Goal: Task Accomplishment & Management: Manage account settings

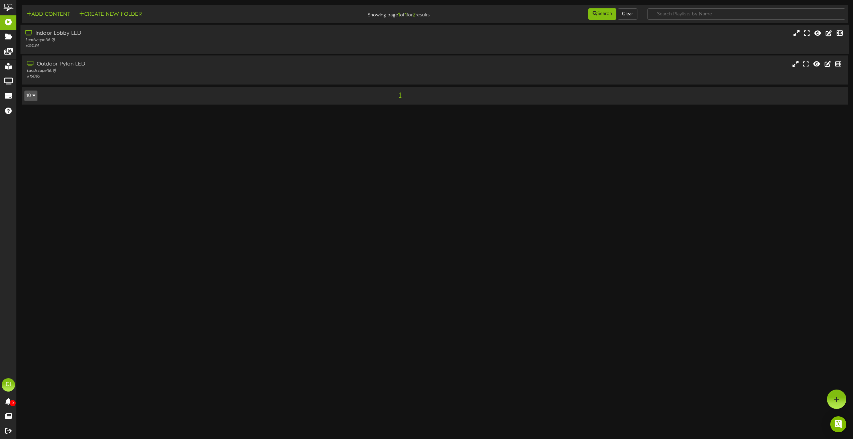
click at [98, 38] on div "Landscape ( 16:9 )" at bounding box center [192, 40] width 335 height 6
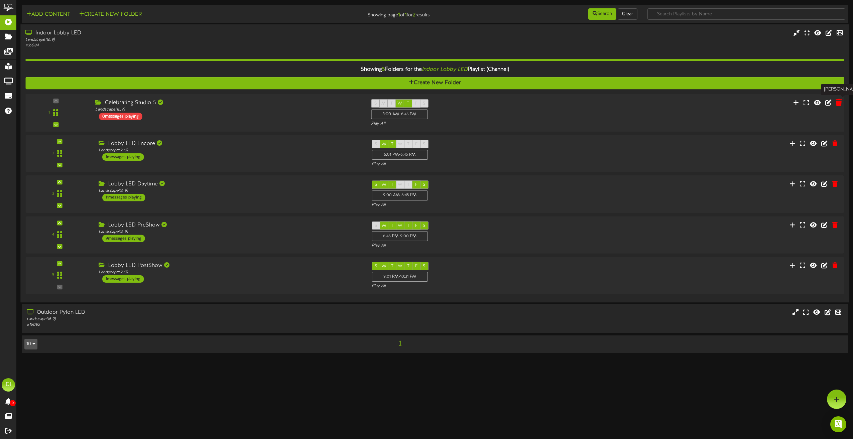
click at [841, 102] on icon at bounding box center [839, 102] width 6 height 7
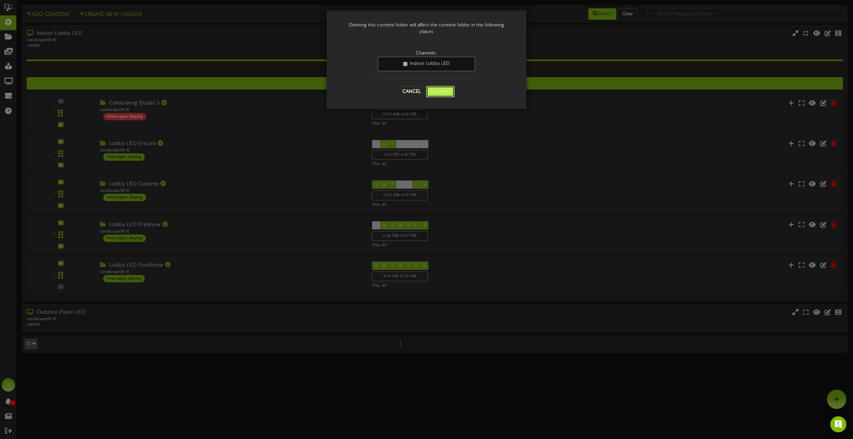
click at [446, 91] on button "Continue" at bounding box center [440, 91] width 28 height 11
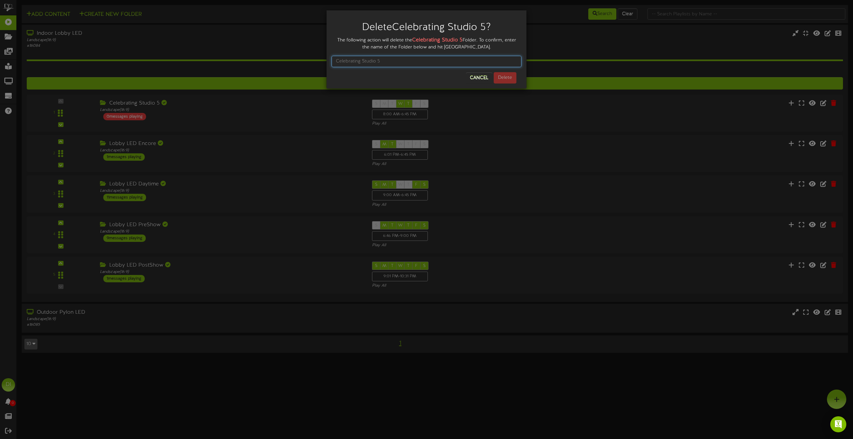
click at [380, 61] on input "text" at bounding box center [427, 61] width 190 height 11
type input "Celebrating Studio 5"
click at [507, 78] on button "Delete" at bounding box center [505, 77] width 23 height 11
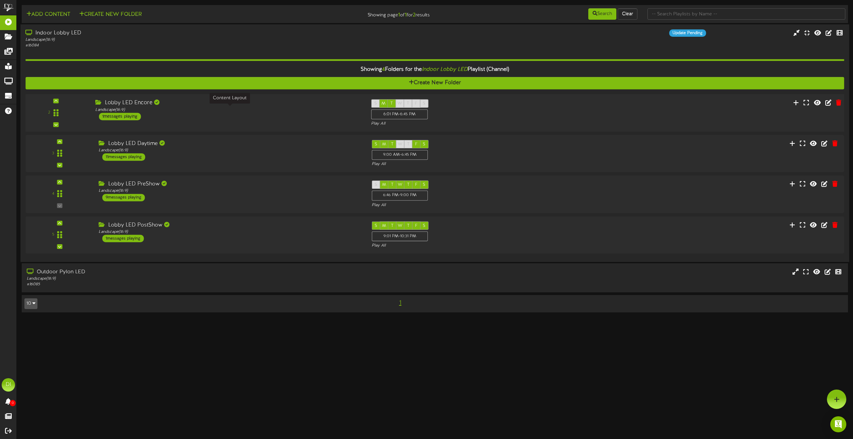
click at [237, 112] on div "Landscape ( 16:9 )" at bounding box center [227, 110] width 265 height 6
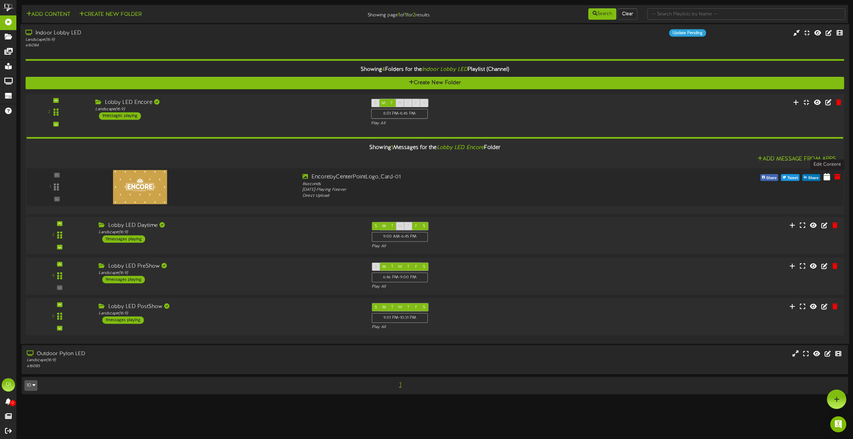
click at [826, 178] on icon at bounding box center [827, 176] width 7 height 7
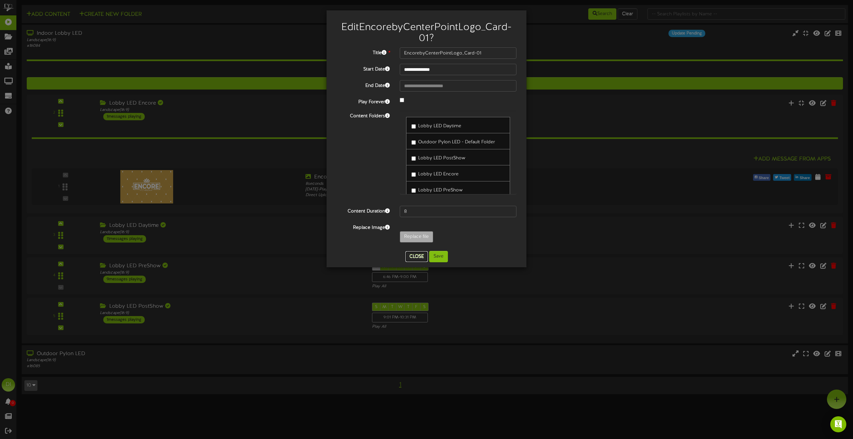
click at [416, 257] on button "Close" at bounding box center [417, 256] width 22 height 11
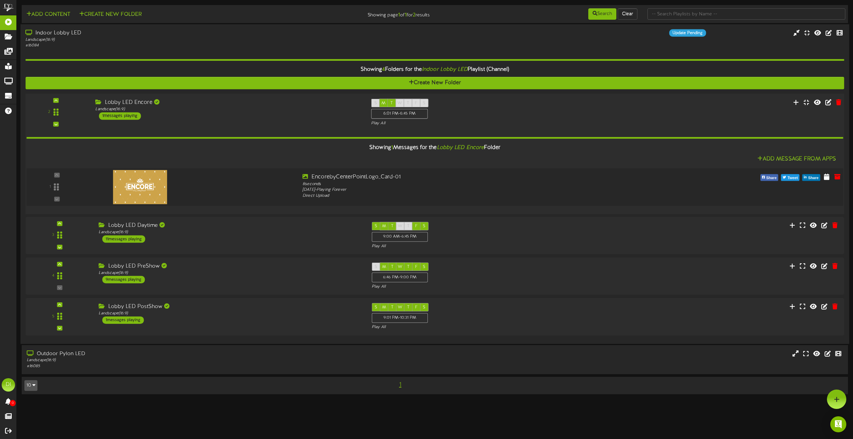
click at [722, 190] on div "1" at bounding box center [434, 187] width 825 height 27
click at [523, 190] on div "Monday, 8/18/2025 - Playing Forever" at bounding box center [470, 190] width 334 height 6
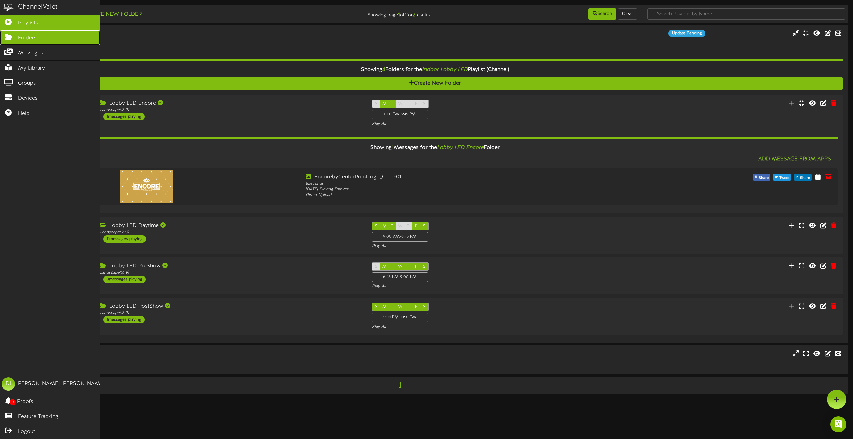
click at [23, 40] on span "Folders" at bounding box center [27, 38] width 19 height 8
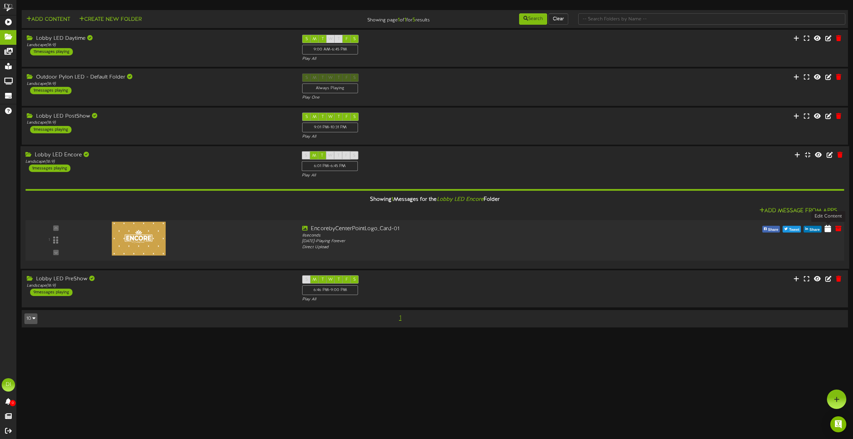
click at [829, 229] on icon at bounding box center [828, 228] width 6 height 7
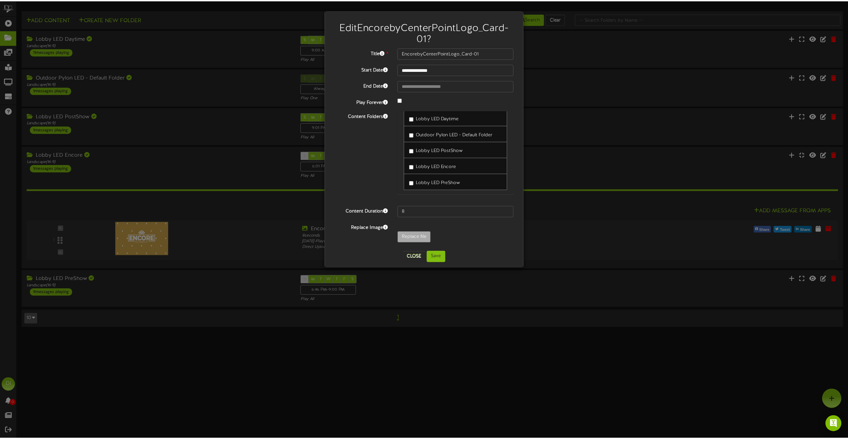
scroll to position [10, 0]
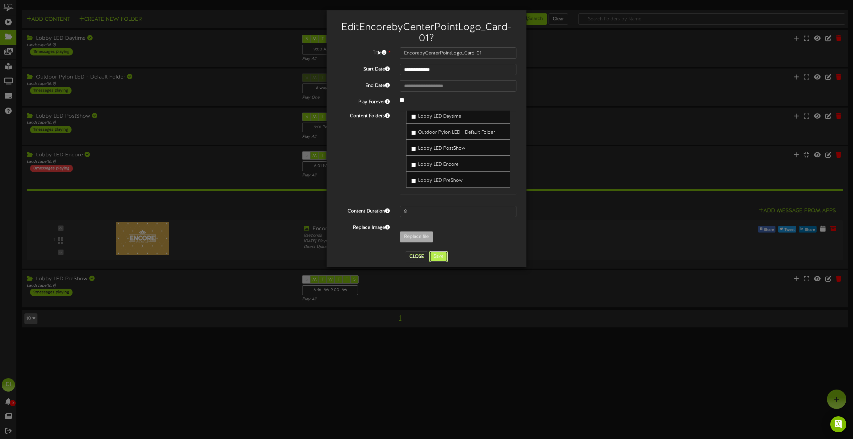
click at [441, 257] on button "Save" at bounding box center [438, 256] width 19 height 11
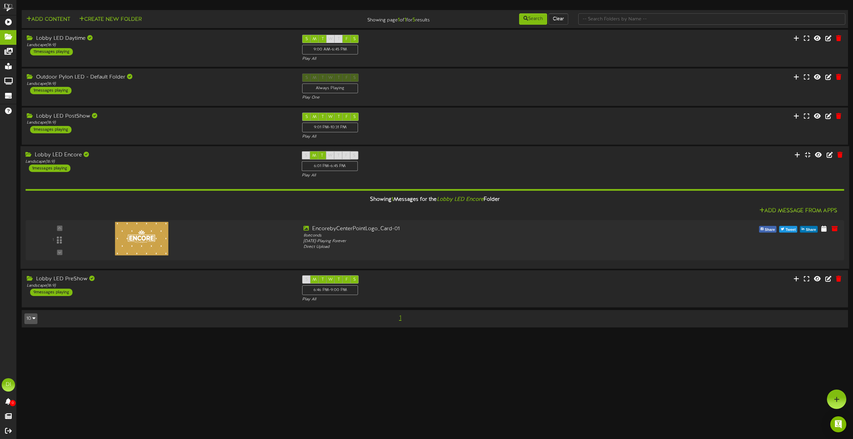
click at [141, 169] on div "Lobby LED Encore Landscape ( 16:9 ) 1 messages playing" at bounding box center [158, 161] width 276 height 21
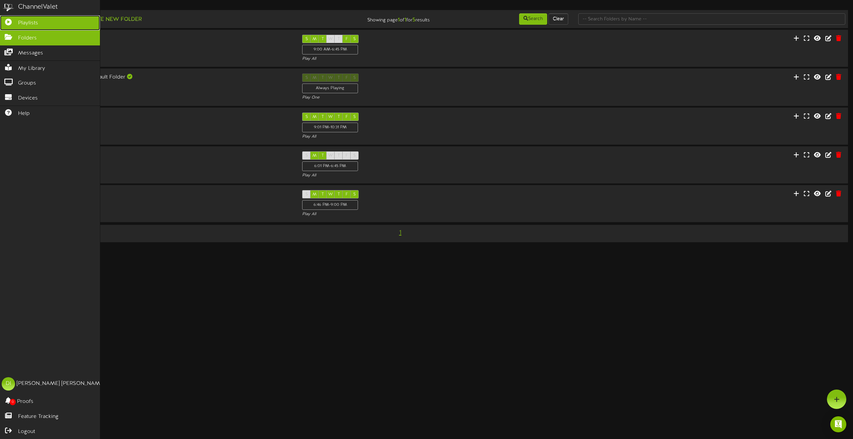
click at [24, 17] on link "Playlists" at bounding box center [50, 22] width 100 height 15
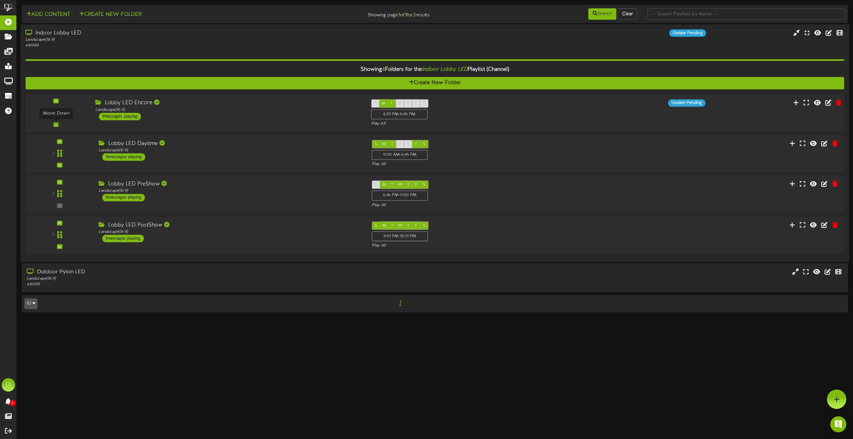
click at [56, 123] on icon at bounding box center [55, 124] width 3 height 3
click at [57, 164] on icon at bounding box center [55, 165] width 3 height 3
click at [255, 107] on div "Landscape ( 16:9 )" at bounding box center [227, 110] width 265 height 6
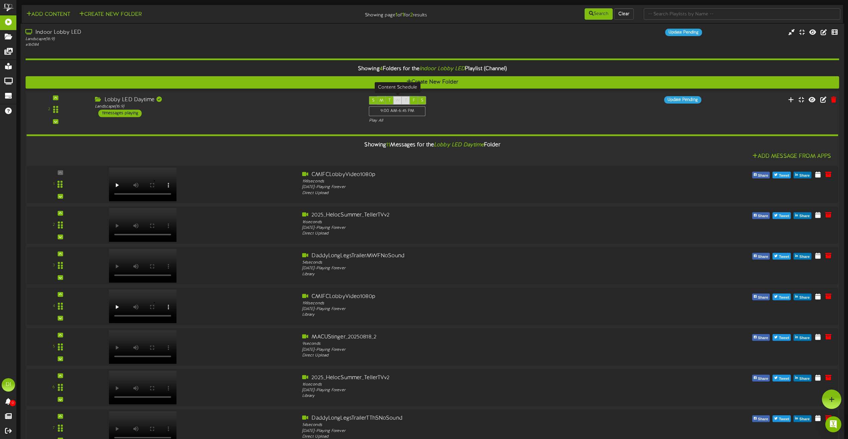
click at [396, 99] on span "W" at bounding box center [398, 100] width 5 height 5
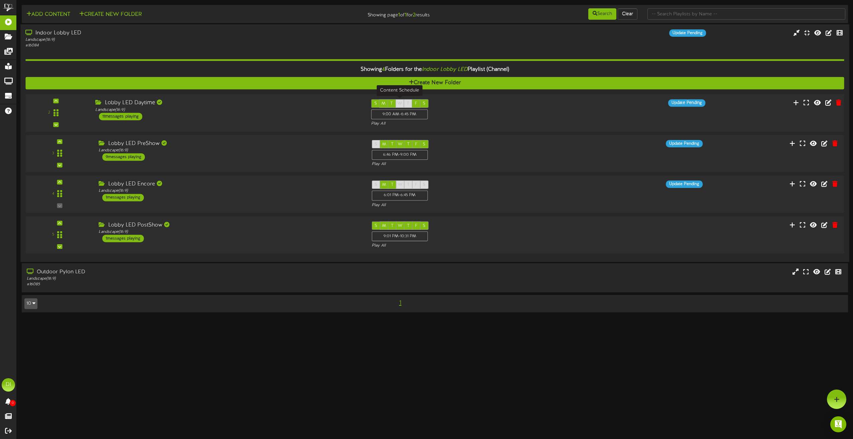
click at [398, 100] on div "W" at bounding box center [400, 103] width 8 height 8
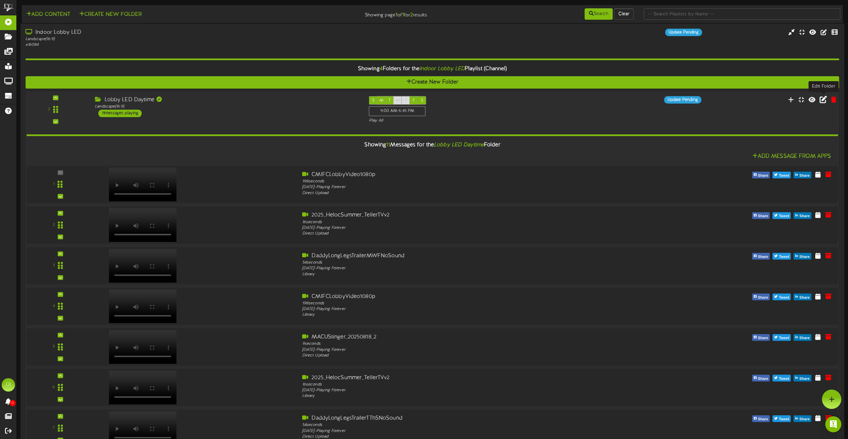
click at [822, 100] on icon at bounding box center [823, 99] width 7 height 7
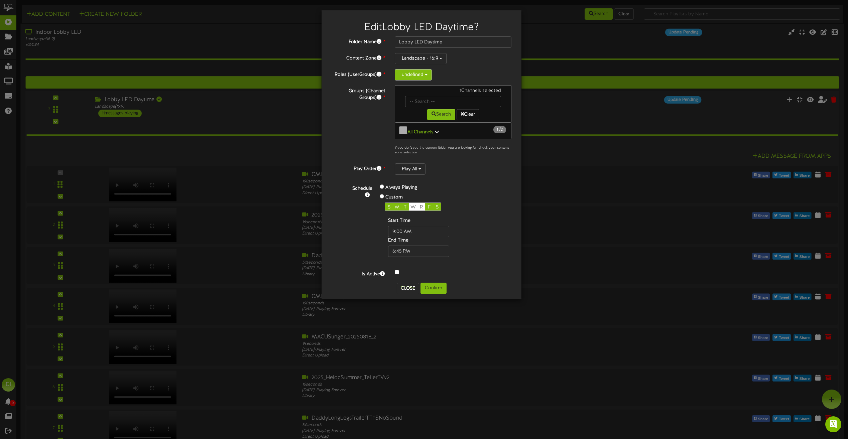
click at [426, 75] on span "button" at bounding box center [426, 74] width 3 height 1
click at [353, 140] on div "Groups (Channel Groups) * 1 Channels selected Search Clear All Channels 1 2" at bounding box center [422, 122] width 190 height 73
click at [432, 98] on input "text" at bounding box center [453, 101] width 96 height 11
click at [334, 132] on div "Groups (Channel Groups) * 1 Channels selected Search Clear All Channels 1 2" at bounding box center [422, 122] width 190 height 73
click at [415, 205] on span "W" at bounding box center [413, 207] width 5 height 5
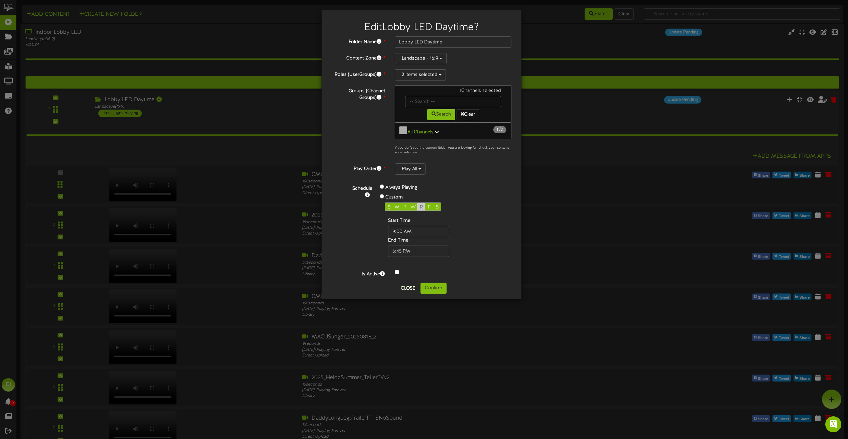
click at [421, 205] on span "R" at bounding box center [421, 207] width 3 height 5
click at [436, 130] on icon at bounding box center [437, 131] width 4 height 5
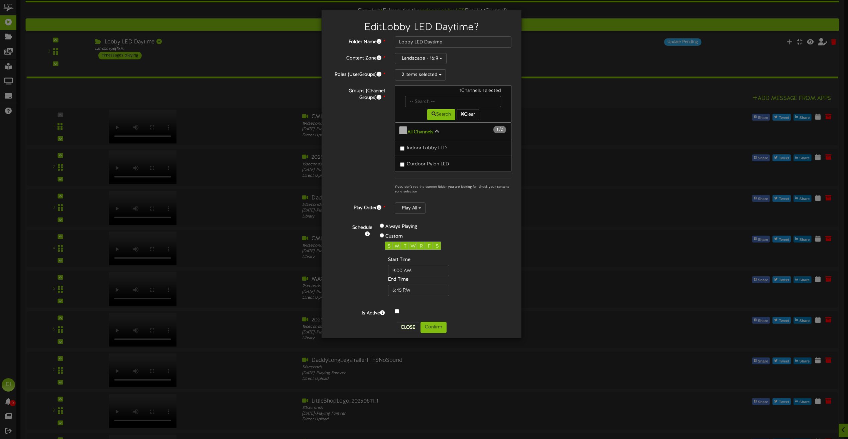
scroll to position [67, 0]
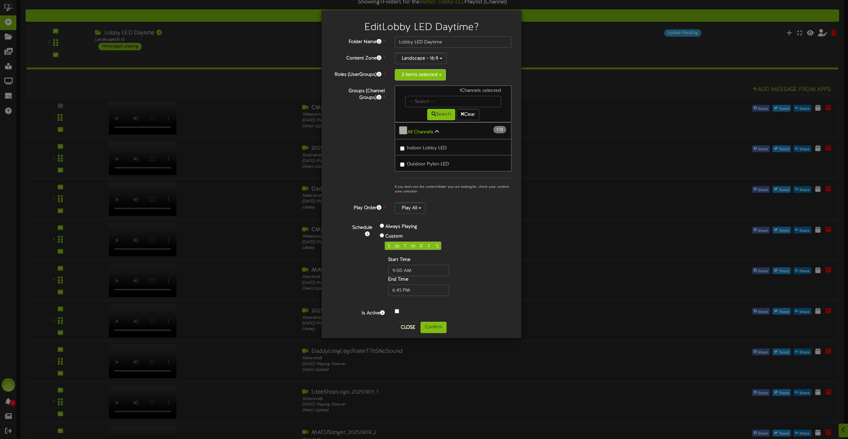
click at [441, 74] on button "2 items selected" at bounding box center [420, 74] width 51 height 11
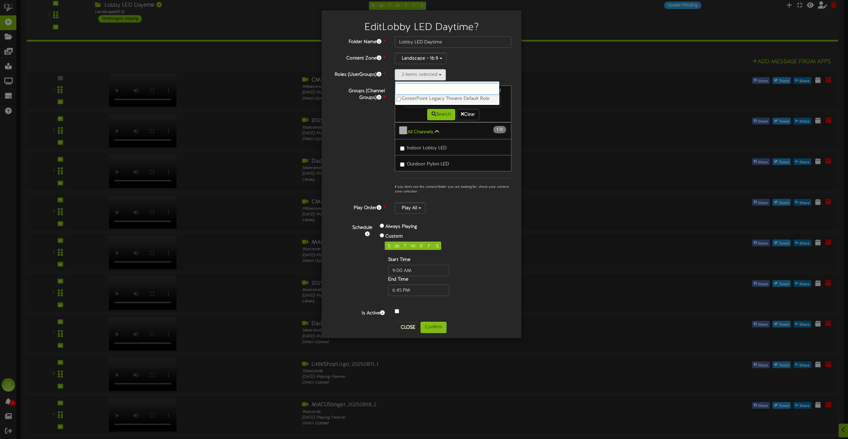
scroll to position [167, 0]
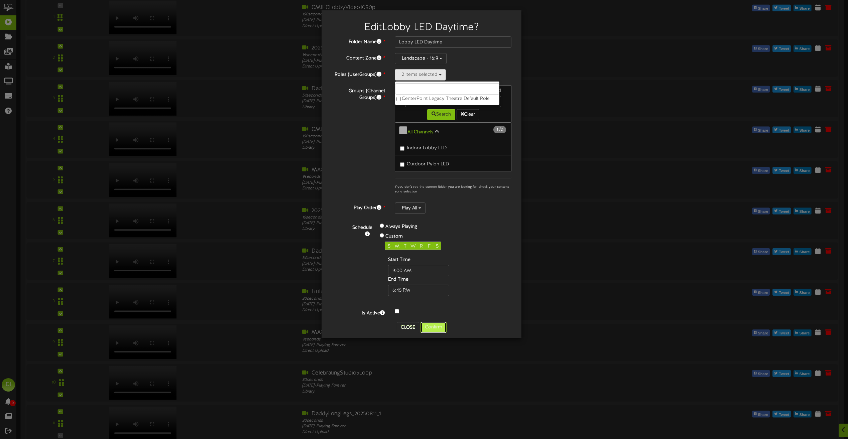
click at [436, 322] on button "Confirm" at bounding box center [434, 327] width 26 height 11
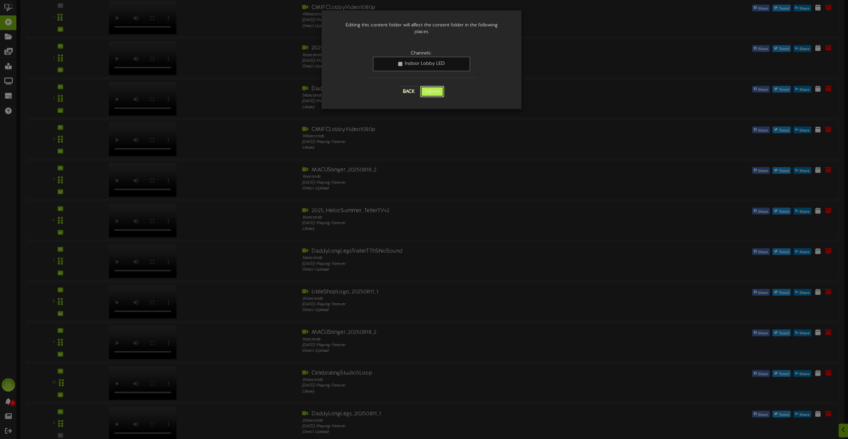
click at [438, 86] on button "Submit" at bounding box center [432, 91] width 24 height 11
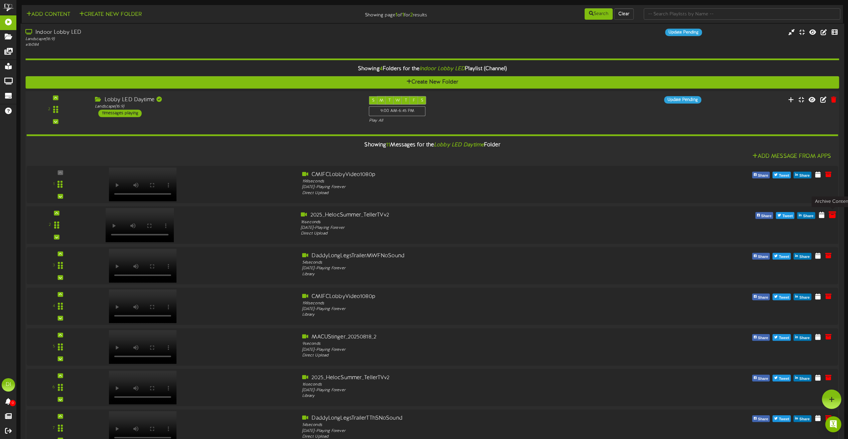
click at [831, 215] on icon at bounding box center [832, 214] width 7 height 7
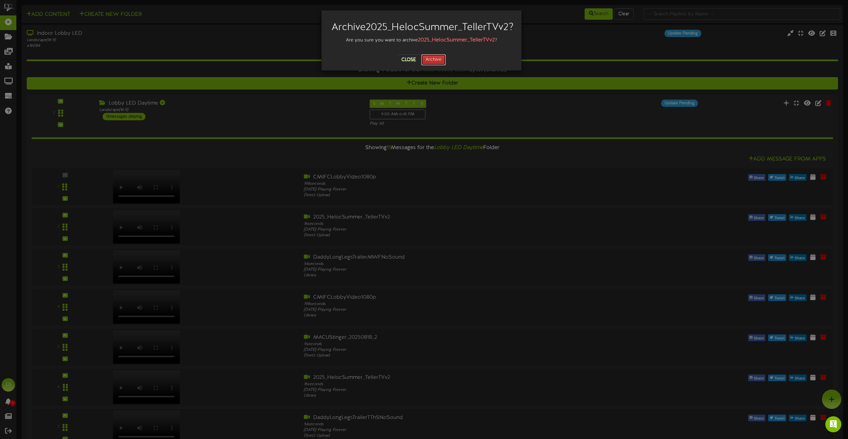
click at [433, 66] on button "Archive" at bounding box center [433, 59] width 25 height 11
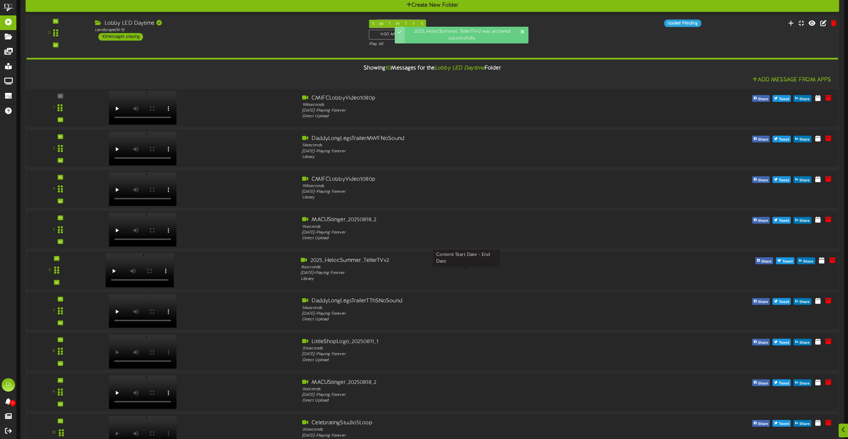
scroll to position [134, 0]
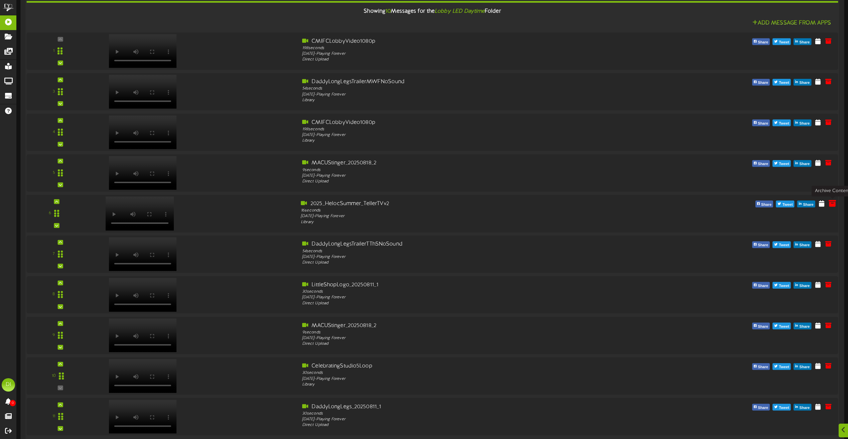
click at [832, 204] on icon at bounding box center [832, 203] width 7 height 7
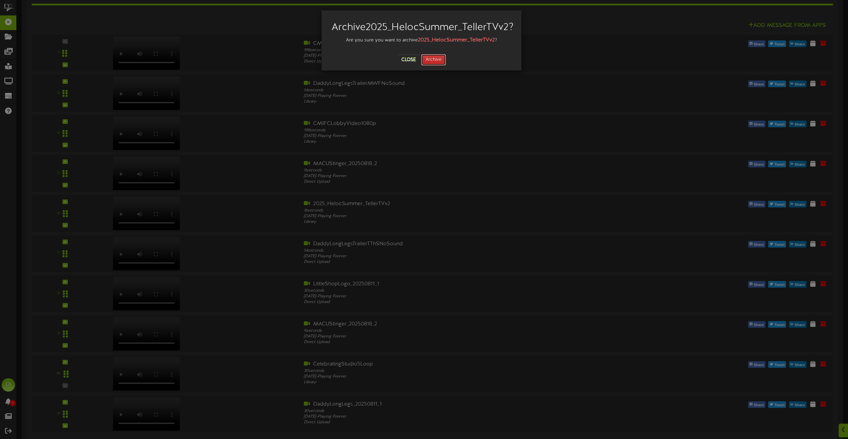
click at [436, 66] on button "Archive" at bounding box center [433, 59] width 25 height 11
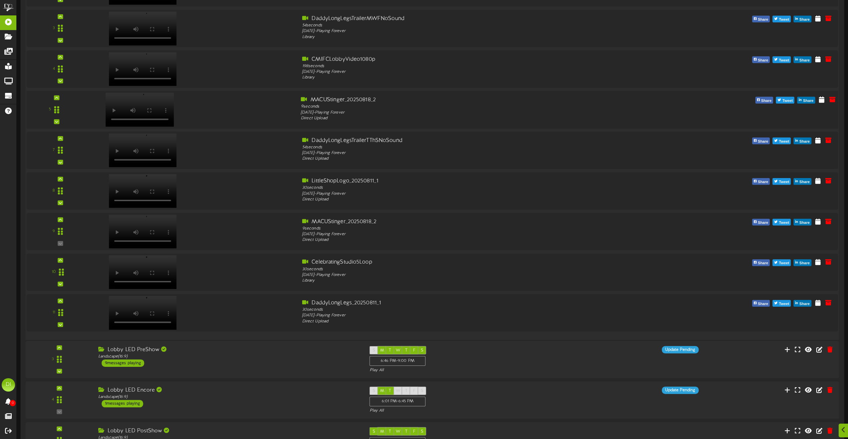
scroll to position [201, 0]
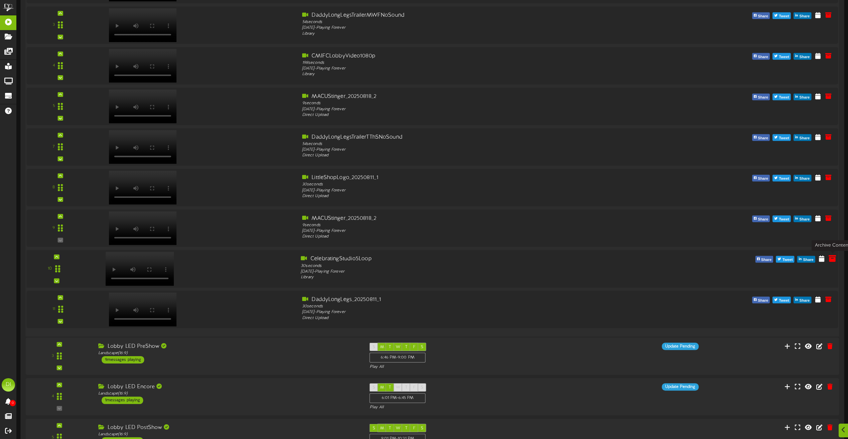
click at [833, 259] on icon at bounding box center [832, 258] width 7 height 7
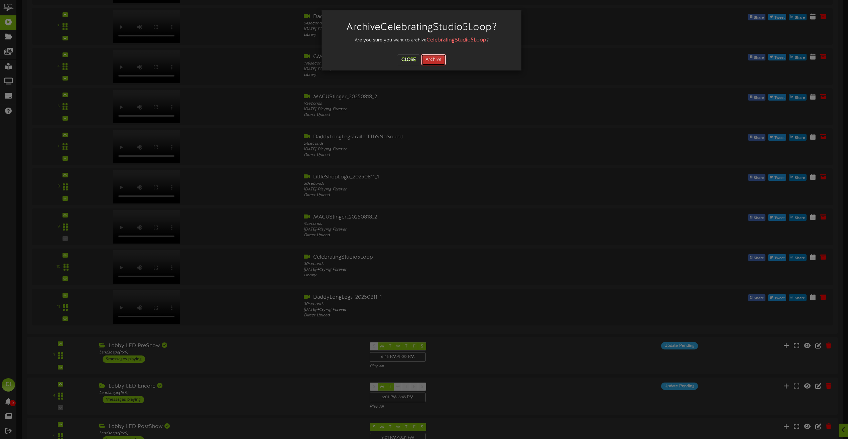
click at [434, 58] on button "Archive" at bounding box center [433, 59] width 25 height 11
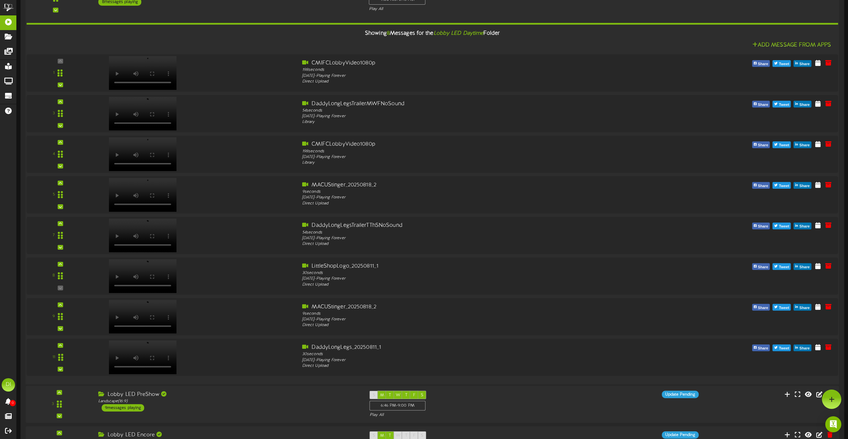
scroll to position [100, 0]
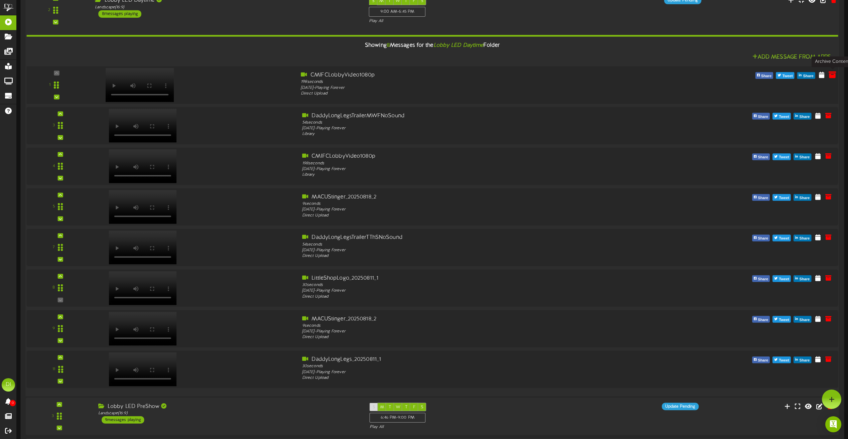
click at [832, 74] on icon at bounding box center [832, 74] width 7 height 7
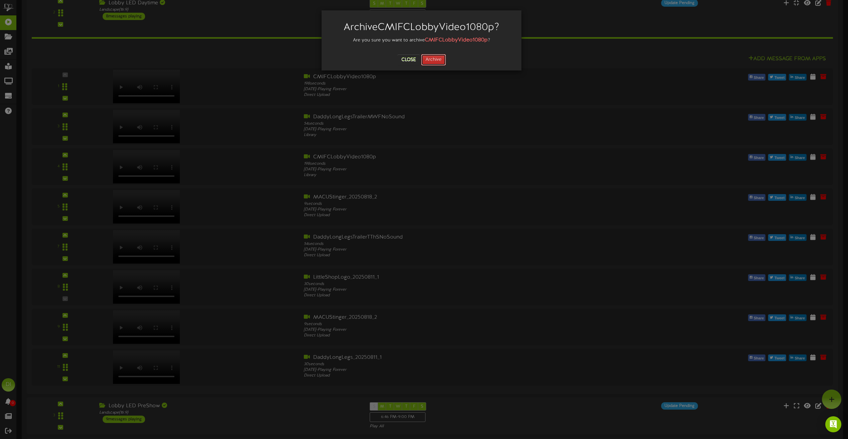
click at [437, 61] on button "Archive" at bounding box center [433, 59] width 25 height 11
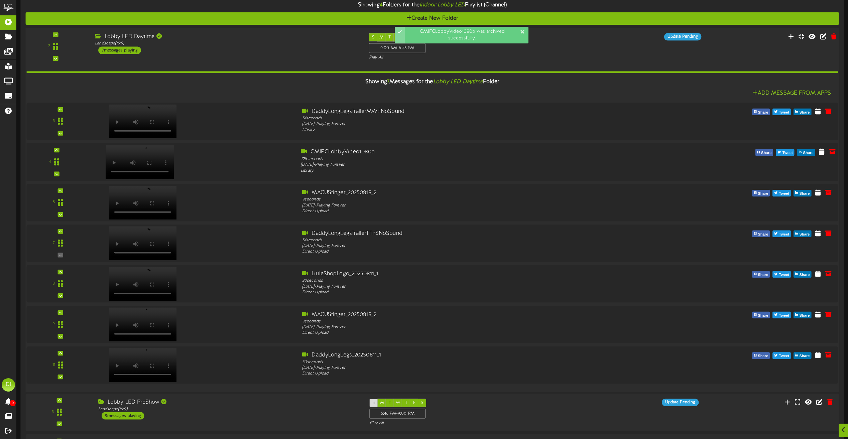
scroll to position [67, 0]
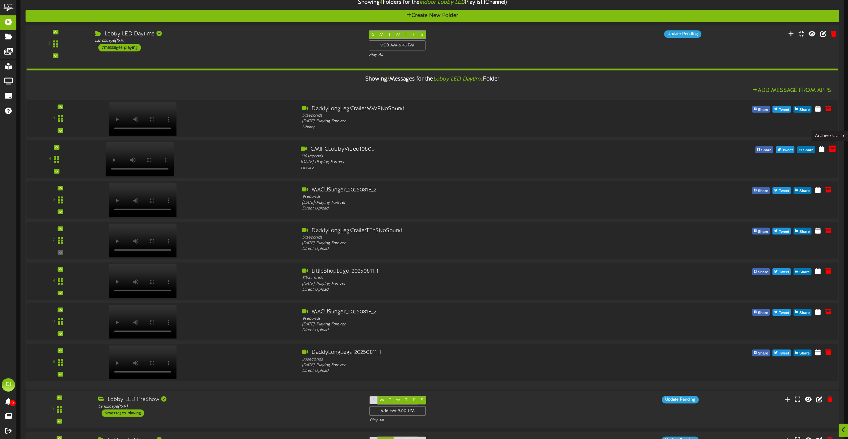
click at [833, 150] on icon at bounding box center [832, 148] width 7 height 7
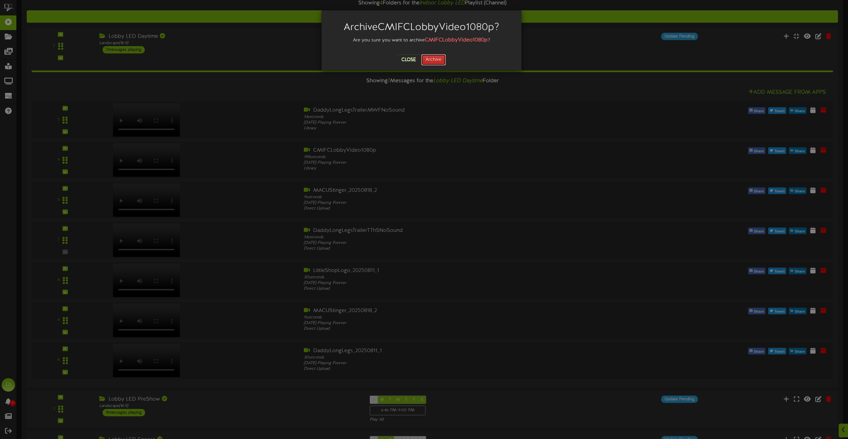
click at [441, 58] on button "Archive" at bounding box center [433, 59] width 25 height 11
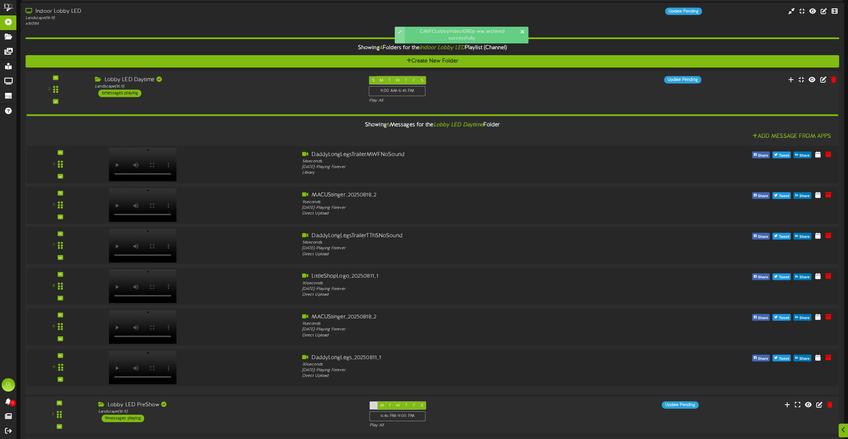
scroll to position [33, 0]
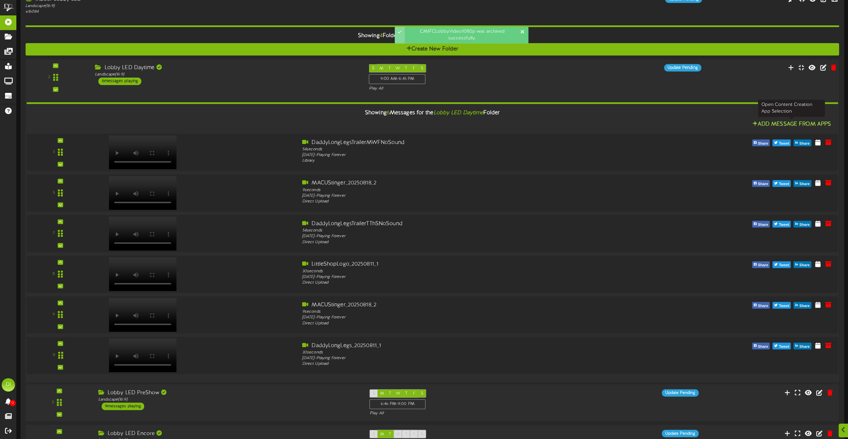
click at [789, 125] on button "Add Message From Apps" at bounding box center [792, 124] width 83 height 8
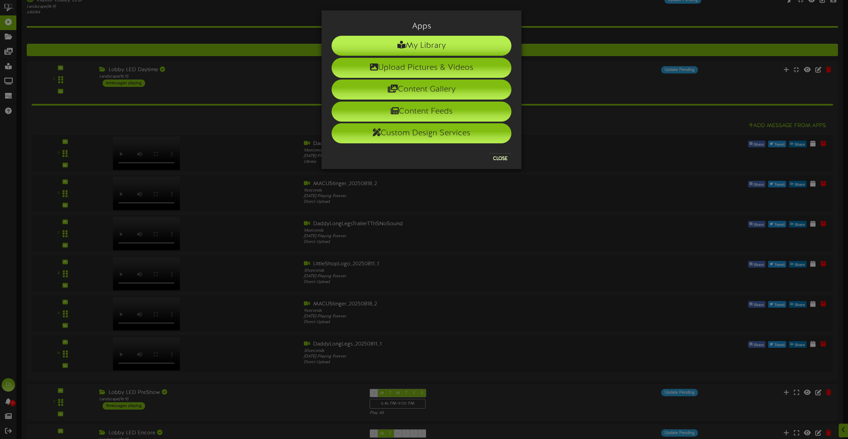
click at [414, 42] on li "My Library" at bounding box center [422, 46] width 180 height 20
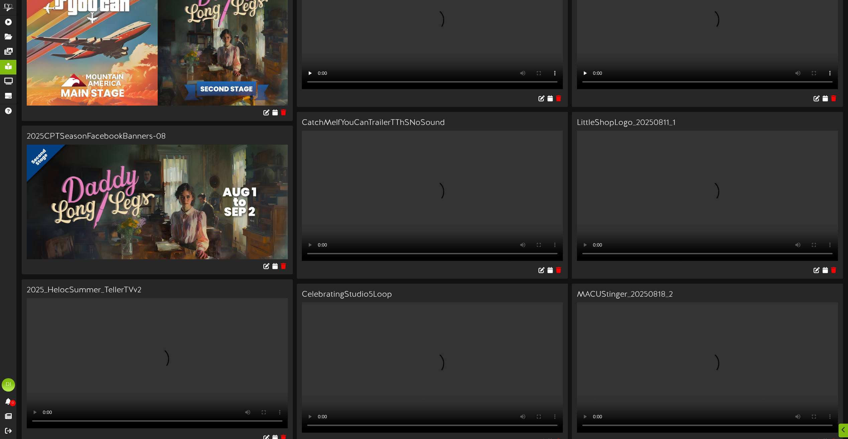
scroll to position [134, 0]
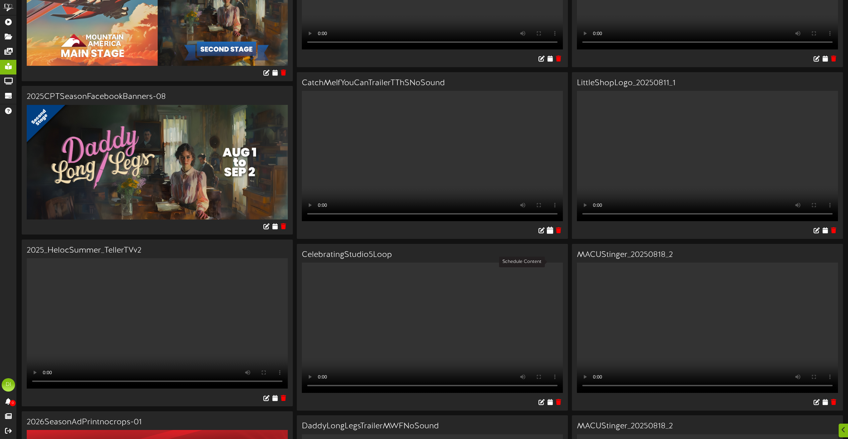
click at [549, 234] on icon at bounding box center [550, 230] width 6 height 7
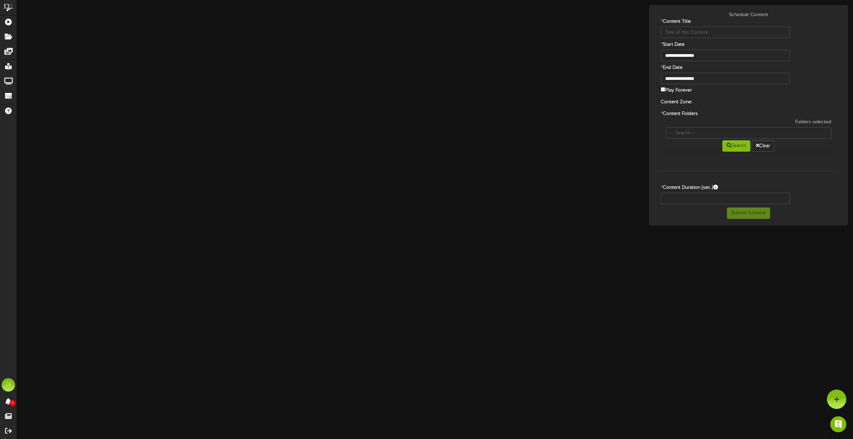
type input "CatchMeIfYouCanTrailerTThSNoSound"
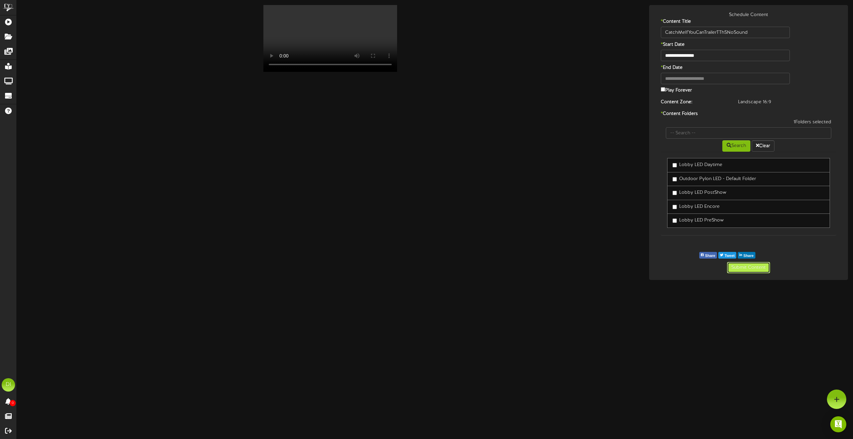
click at [753, 268] on button "Submit Content" at bounding box center [748, 267] width 43 height 11
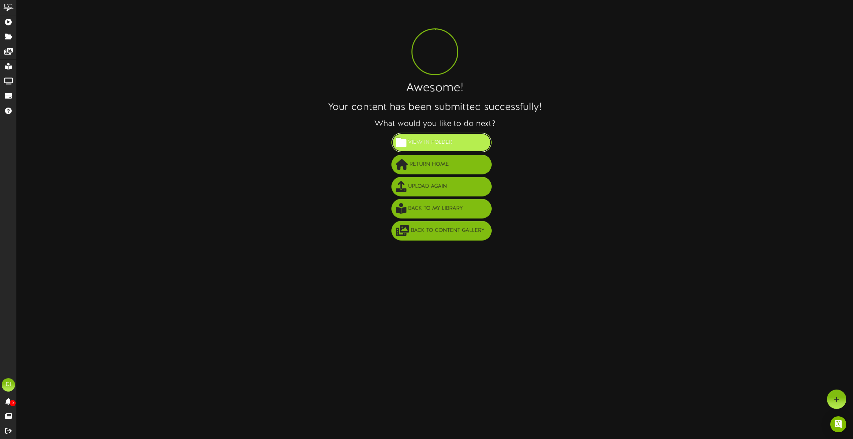
click at [436, 142] on span "View in Folder" at bounding box center [430, 142] width 47 height 11
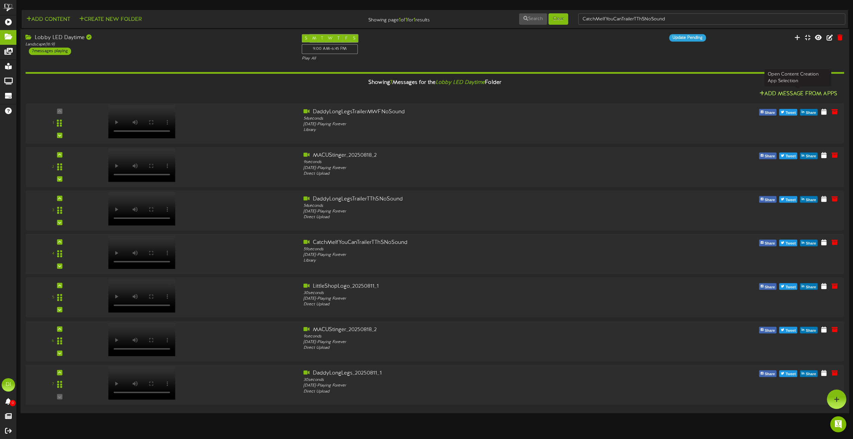
click at [799, 92] on button "Add Message From Apps" at bounding box center [799, 94] width 82 height 8
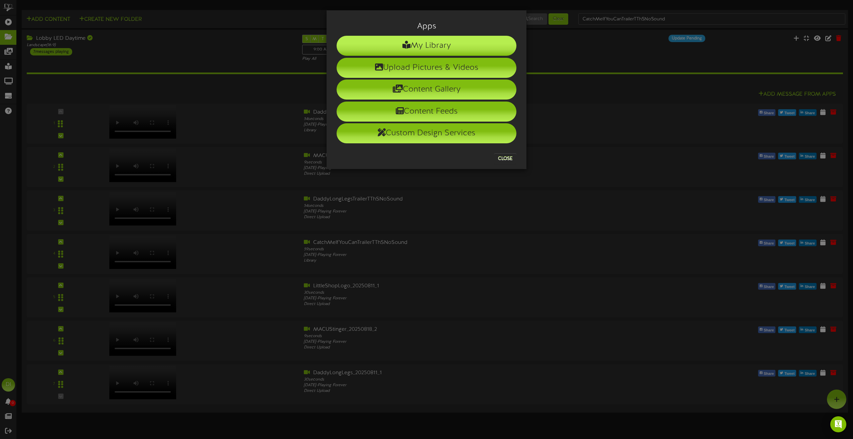
click at [420, 42] on li "My Library" at bounding box center [427, 46] width 180 height 20
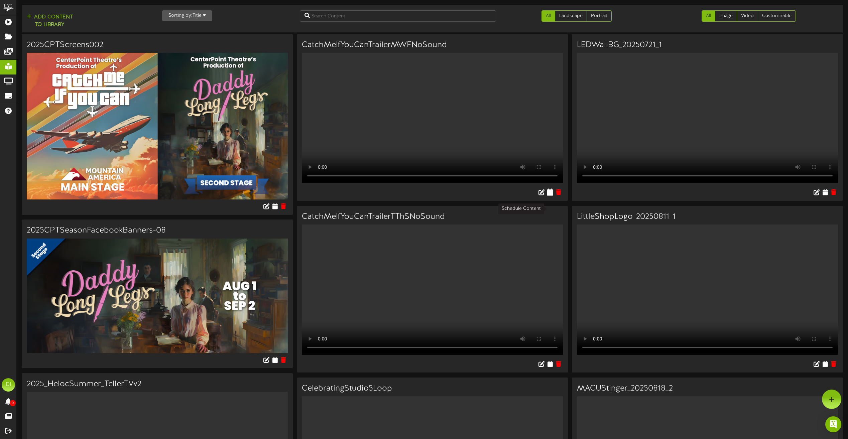
click at [550, 196] on icon at bounding box center [550, 192] width 6 height 7
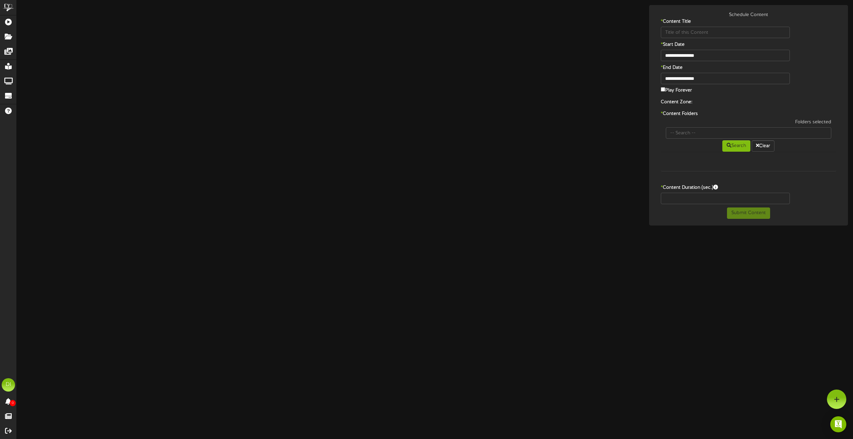
type input "CatchMeIfYouCanTrailerMWFNoSound"
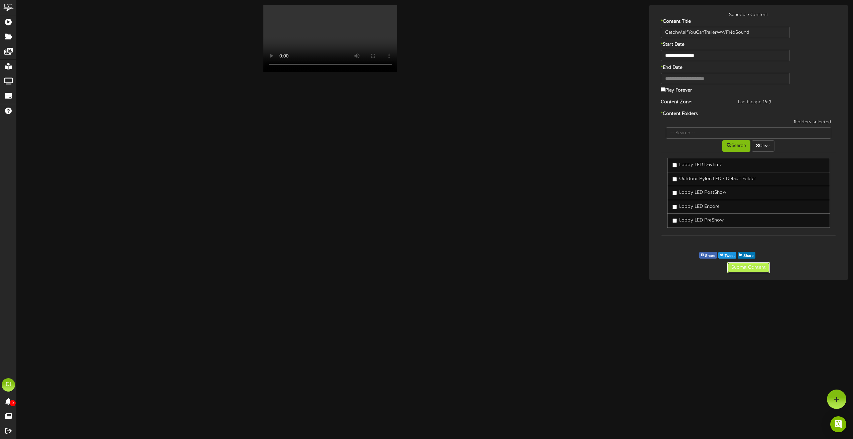
click at [755, 267] on button "Submit Content" at bounding box center [748, 267] width 43 height 11
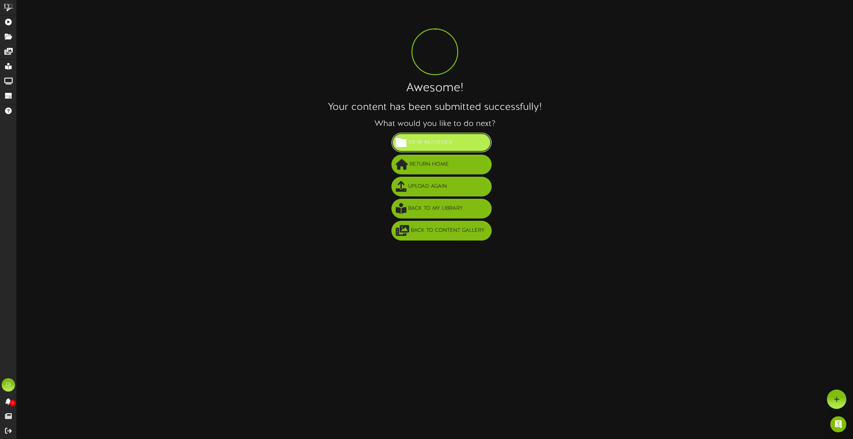
click at [439, 145] on span "View in Folder" at bounding box center [430, 142] width 47 height 11
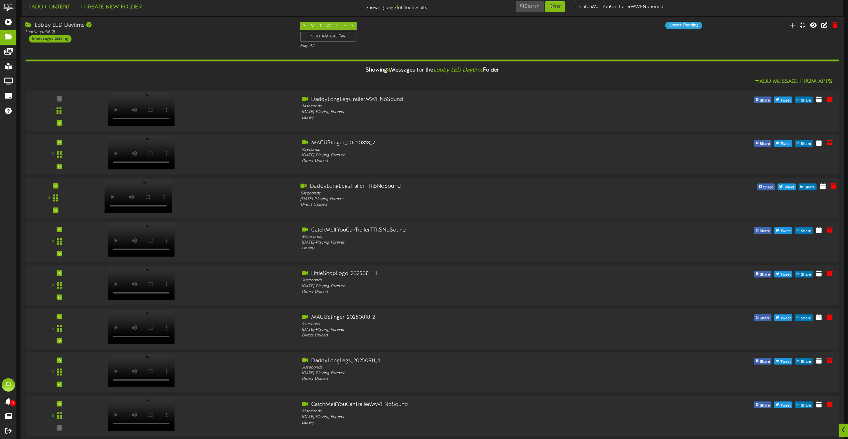
scroll to position [19, 0]
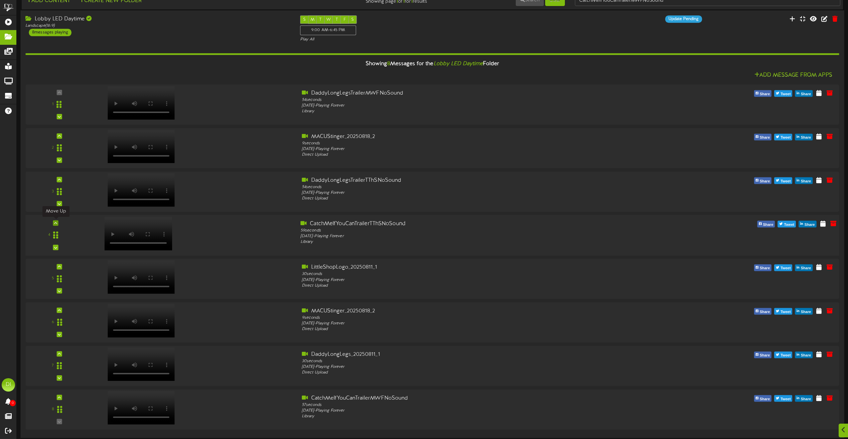
click at [55, 223] on icon at bounding box center [55, 223] width 3 height 3
click at [56, 267] on icon at bounding box center [55, 266] width 3 height 3
click at [56, 397] on icon at bounding box center [55, 397] width 3 height 3
click at [809, 73] on button "Add Message From Apps" at bounding box center [794, 75] width 82 height 8
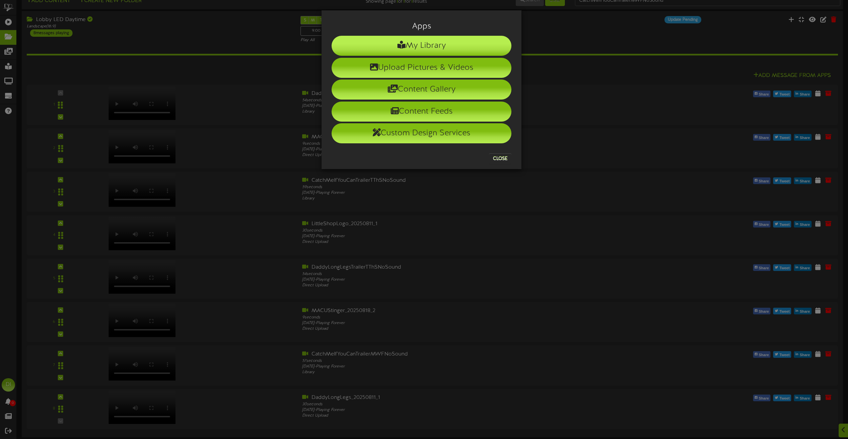
click at [428, 45] on li "My Library" at bounding box center [422, 46] width 180 height 20
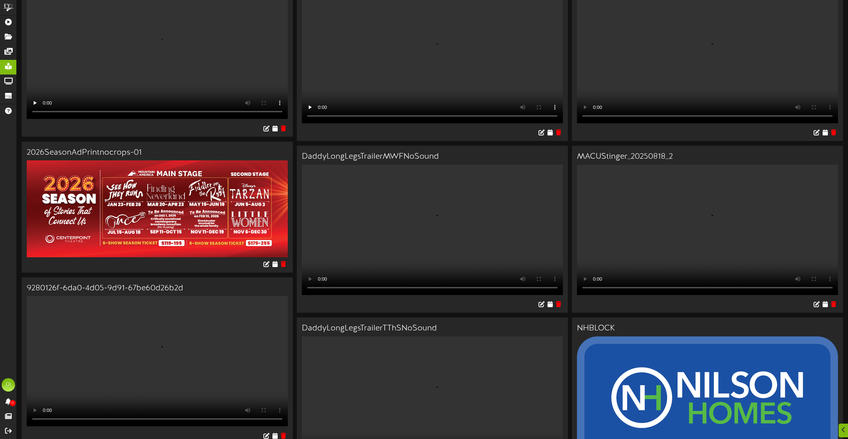
scroll to position [468, 0]
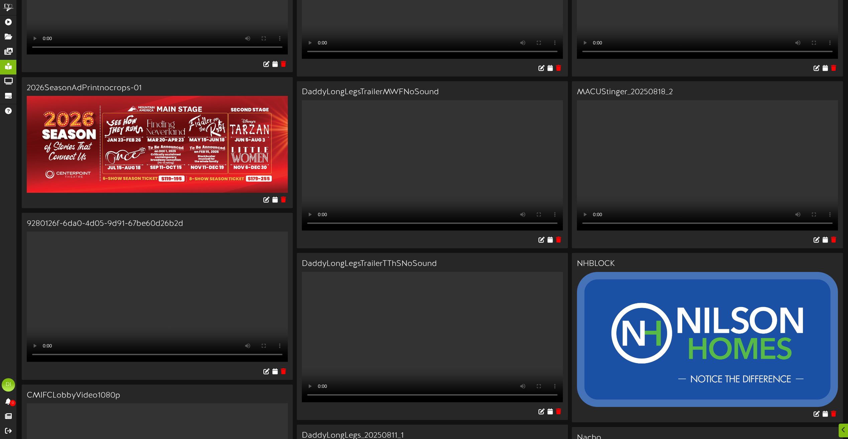
click at [152, 156] on img at bounding box center [157, 144] width 261 height 97
click at [274, 203] on icon at bounding box center [275, 199] width 6 height 7
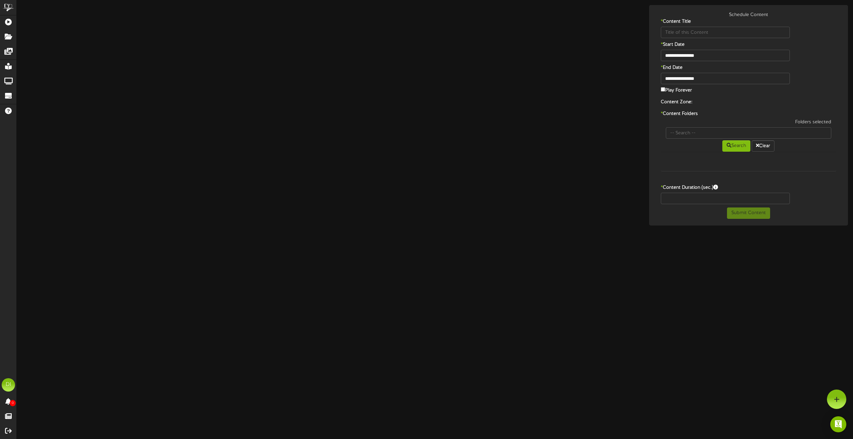
type input "2026SeasonAdPrintnocrops-01"
type input "8"
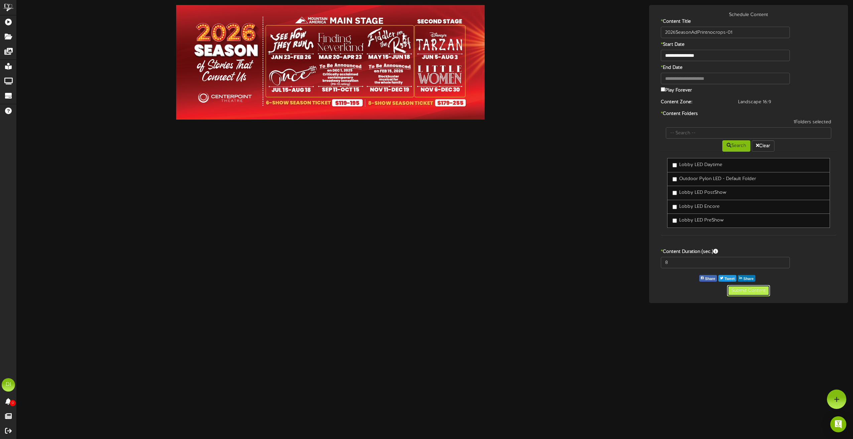
click at [753, 290] on button "Submit Content" at bounding box center [748, 290] width 43 height 11
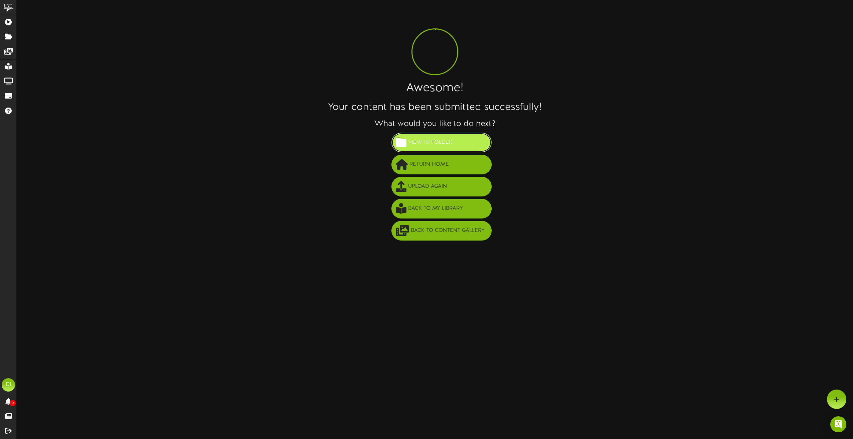
click at [430, 138] on span "View in Folder" at bounding box center [430, 142] width 47 height 11
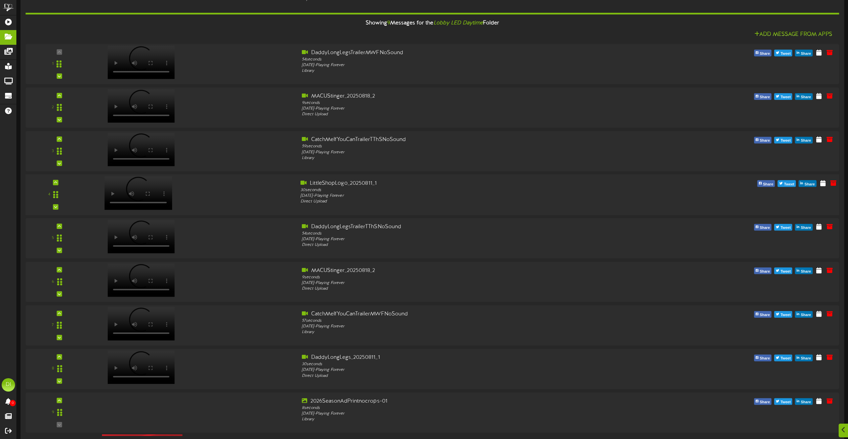
scroll to position [62, 0]
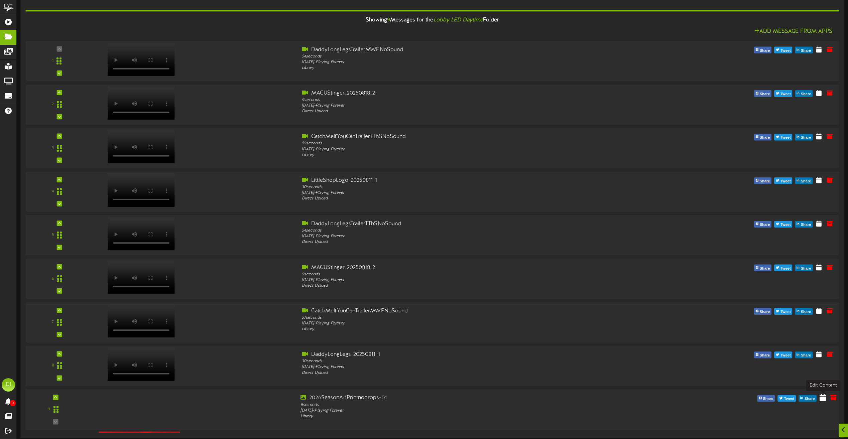
click at [823, 398] on icon at bounding box center [823, 397] width 6 height 7
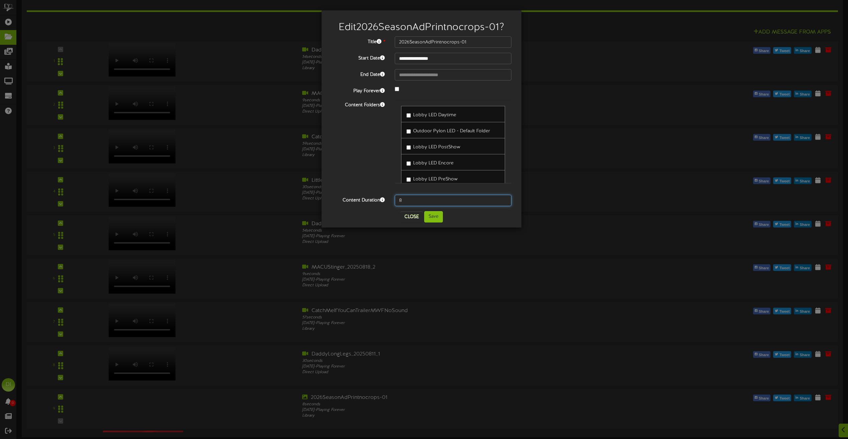
drag, startPoint x: 424, startPoint y: 120, endPoint x: 318, endPoint y: 113, distance: 105.6
click at [318, 113] on div "**********" at bounding box center [424, 219] width 848 height 439
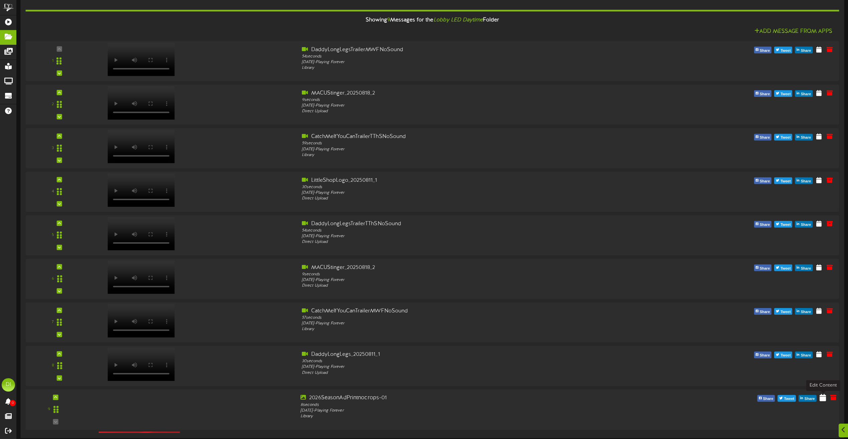
click at [823, 399] on icon at bounding box center [823, 397] width 6 height 7
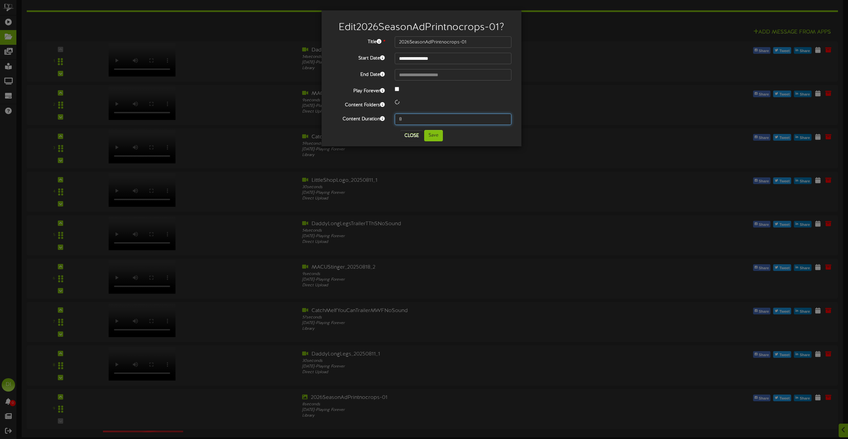
click at [433, 115] on input "8" at bounding box center [453, 119] width 117 height 11
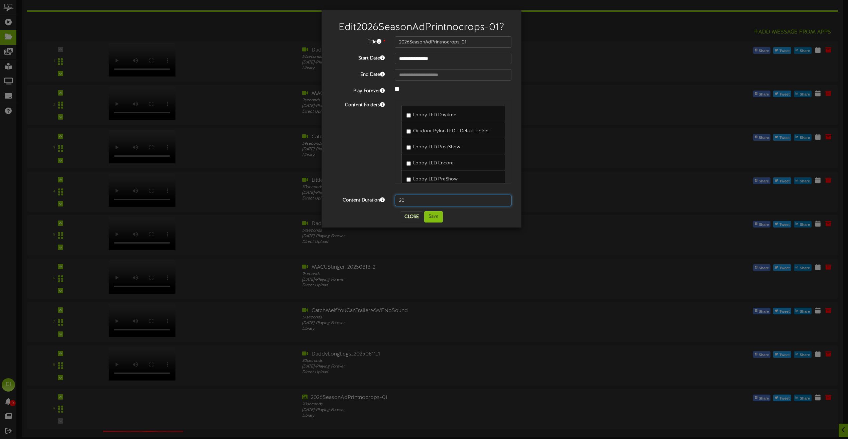
type input "2"
type input "20"
click at [435, 216] on button "Save" at bounding box center [433, 216] width 19 height 11
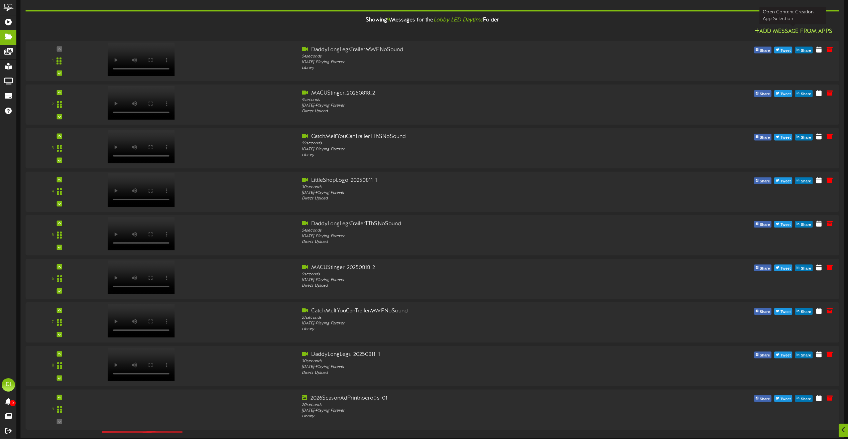
click at [810, 30] on button "Add Message From Apps" at bounding box center [794, 32] width 82 height 8
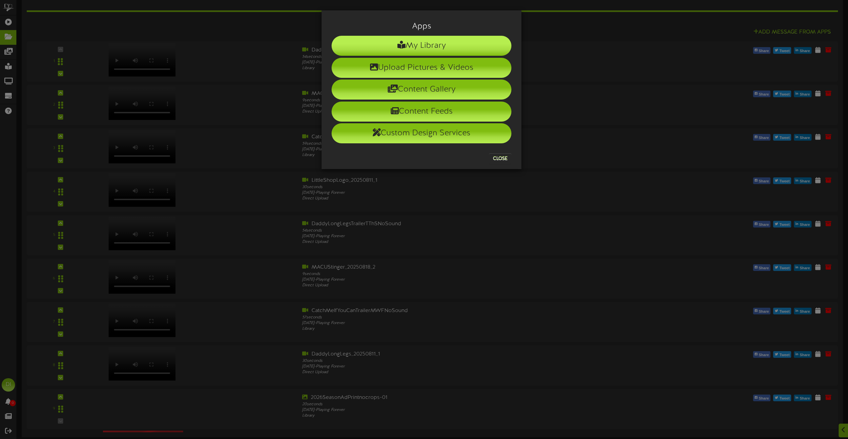
click at [423, 46] on li "My Library" at bounding box center [422, 46] width 180 height 20
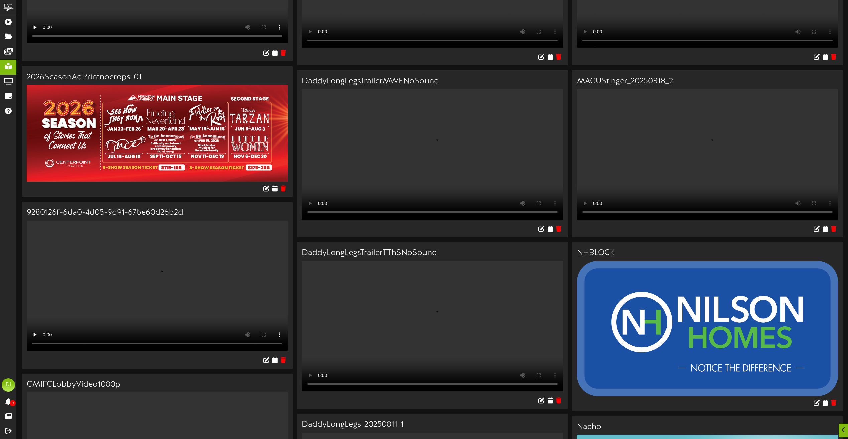
scroll to position [501, 0]
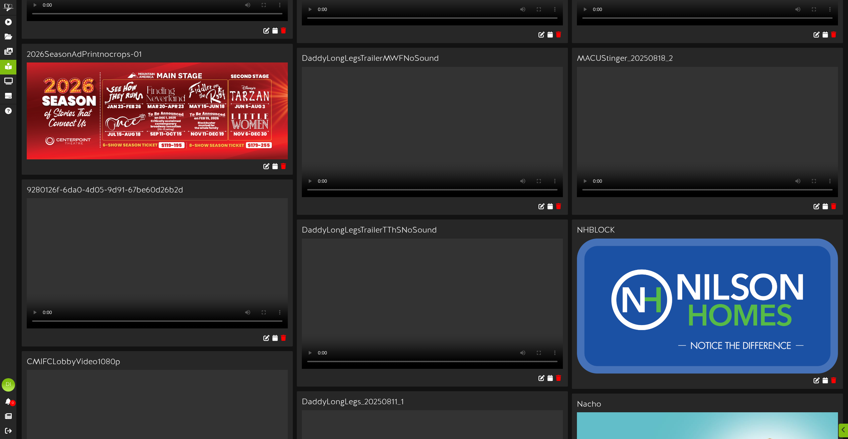
click at [182, 120] on img at bounding box center [157, 111] width 261 height 97
click at [276, 170] on icon at bounding box center [275, 165] width 6 height 7
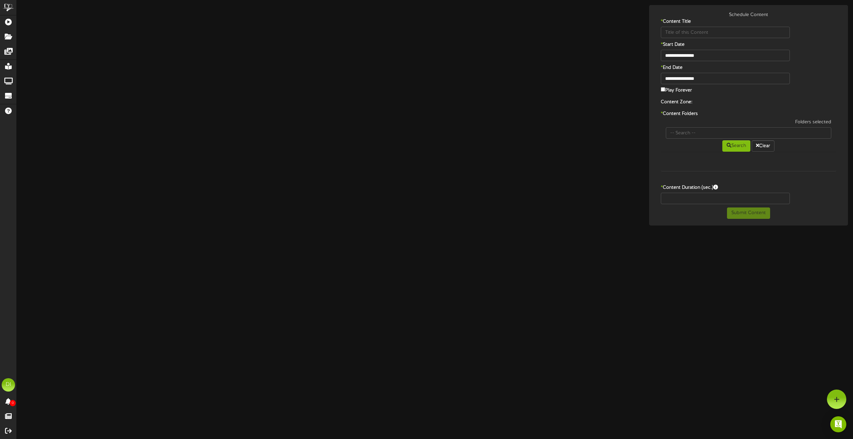
type input "2026SeasonAdPrintnocrops-01"
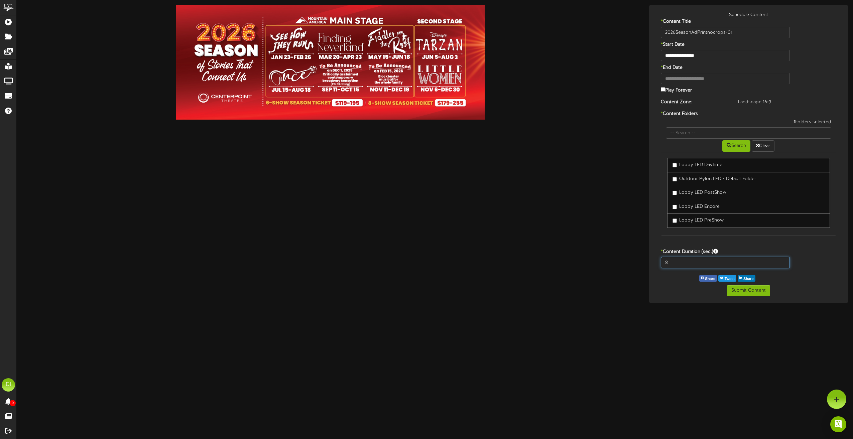
drag, startPoint x: 668, startPoint y: 262, endPoint x: 615, endPoint y: 258, distance: 53.3
click at [615, 258] on div "**********" at bounding box center [435, 154] width 836 height 298
type input "3"
type input "20"
click at [760, 292] on button "Submit Content" at bounding box center [748, 290] width 43 height 11
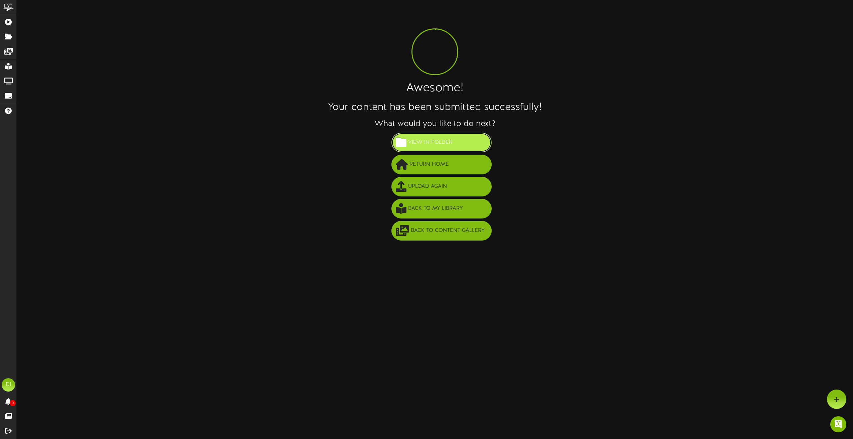
click at [420, 149] on button "View in Folder" at bounding box center [441, 143] width 100 height 20
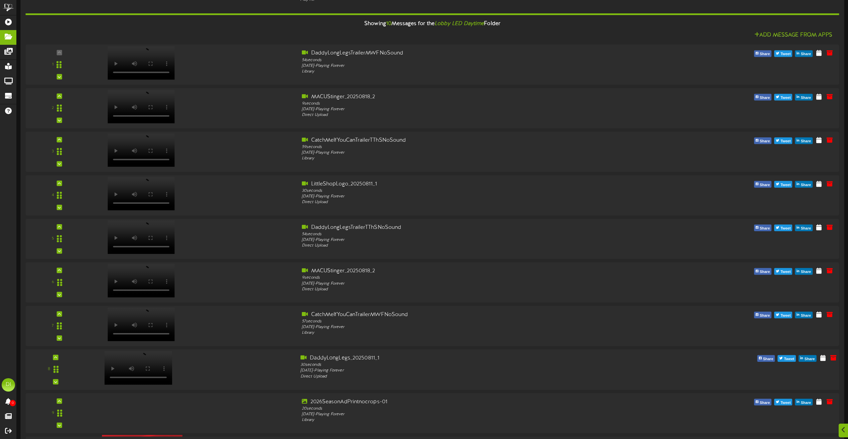
scroll to position [106, 0]
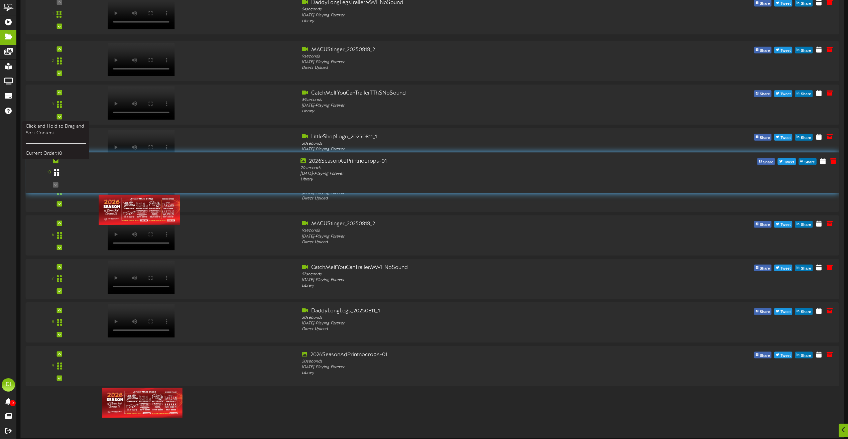
drag, startPoint x: 54, startPoint y: 409, endPoint x: 50, endPoint y: 173, distance: 236.4
click at [50, 173] on div at bounding box center [56, 172] width 15 height 17
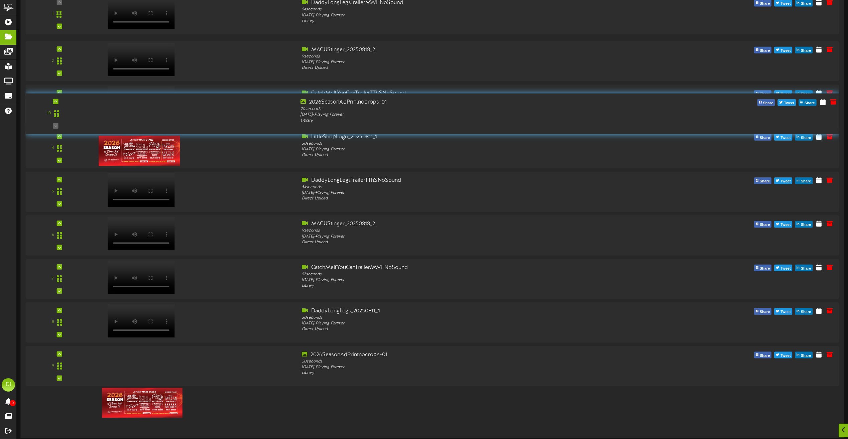
drag, startPoint x: 55, startPoint y: 408, endPoint x: 65, endPoint y: 113, distance: 295.4
click at [65, 113] on div "10" at bounding box center [55, 114] width 58 height 30
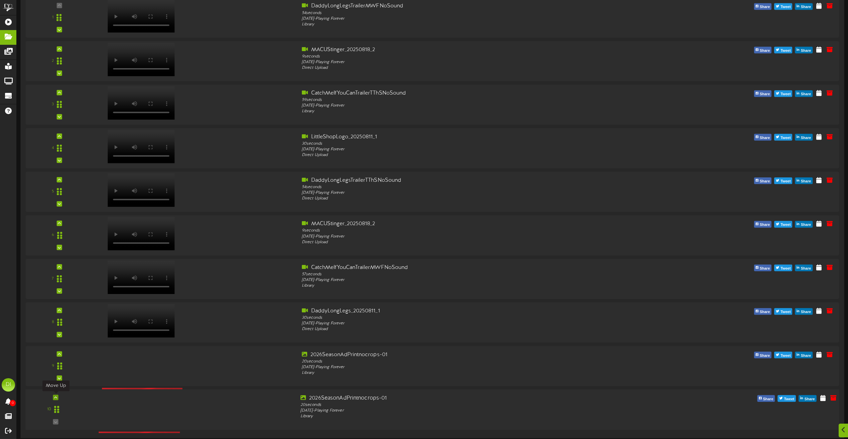
click at [56, 398] on icon at bounding box center [55, 397] width 3 height 3
click at [57, 354] on icon at bounding box center [55, 353] width 3 height 3
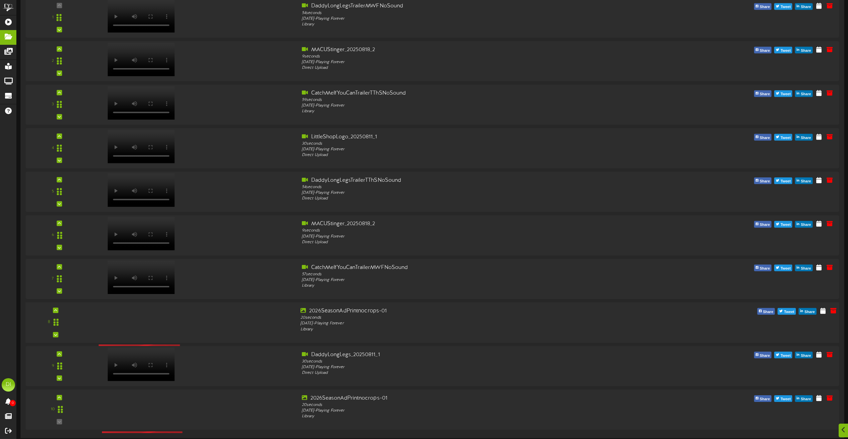
click at [59, 309] on div "8" at bounding box center [55, 323] width 58 height 30
click at [57, 311] on icon at bounding box center [55, 310] width 3 height 3
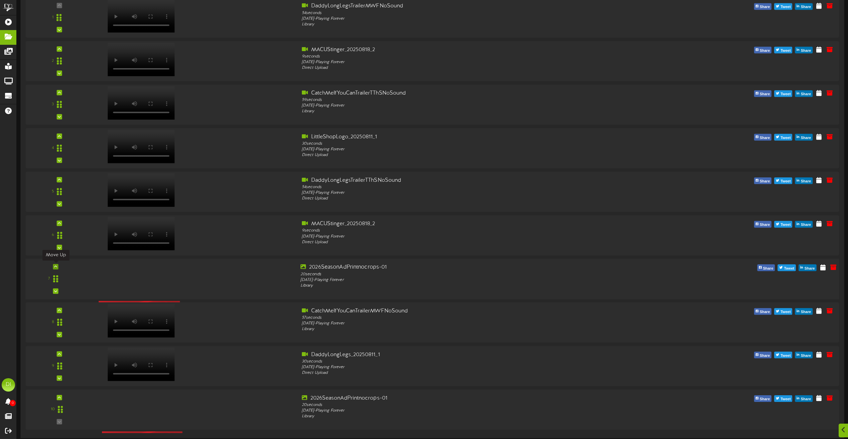
click at [56, 266] on icon at bounding box center [55, 266] width 3 height 3
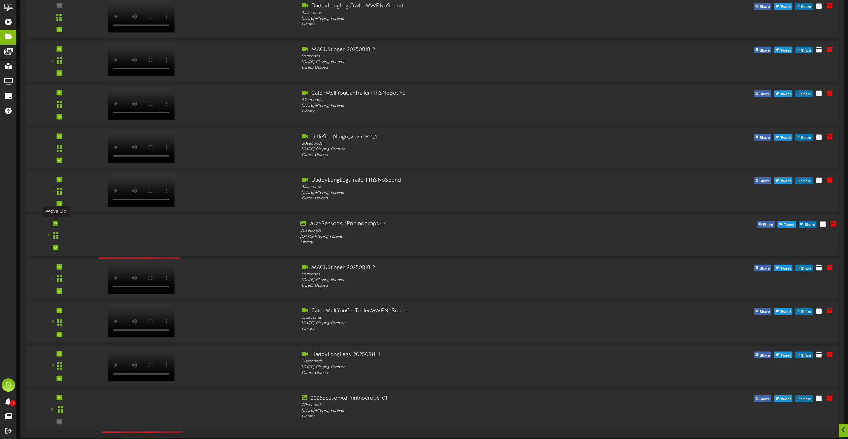
click at [55, 223] on icon at bounding box center [55, 223] width 3 height 3
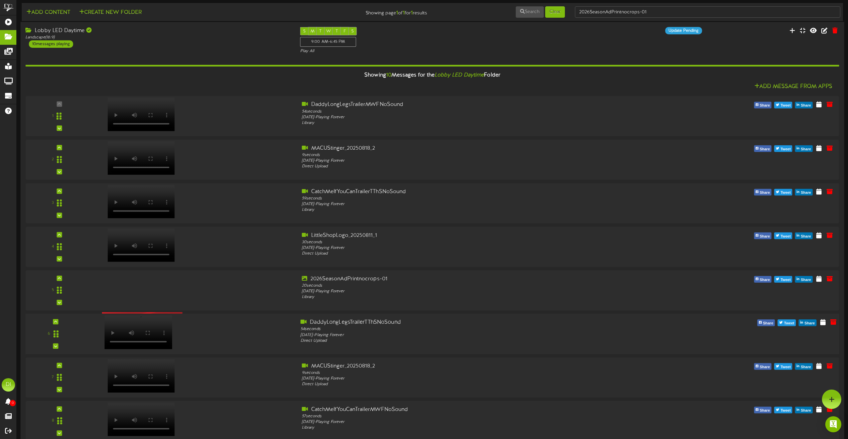
scroll to position [0, 0]
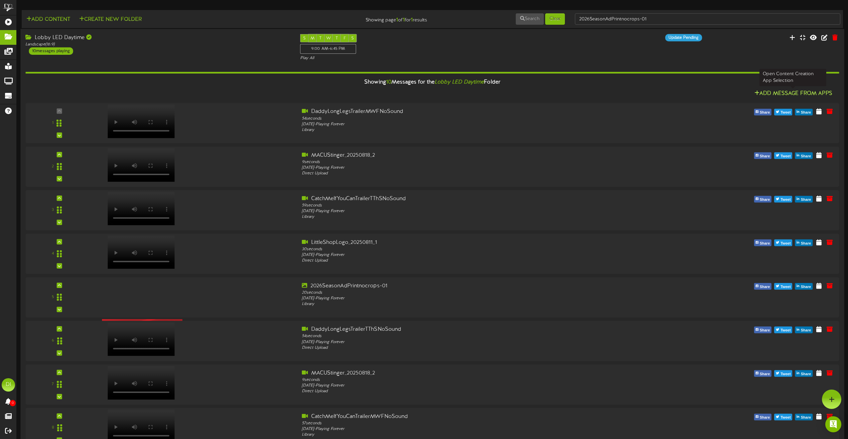
click at [790, 94] on button "Add Message From Apps" at bounding box center [794, 94] width 82 height 8
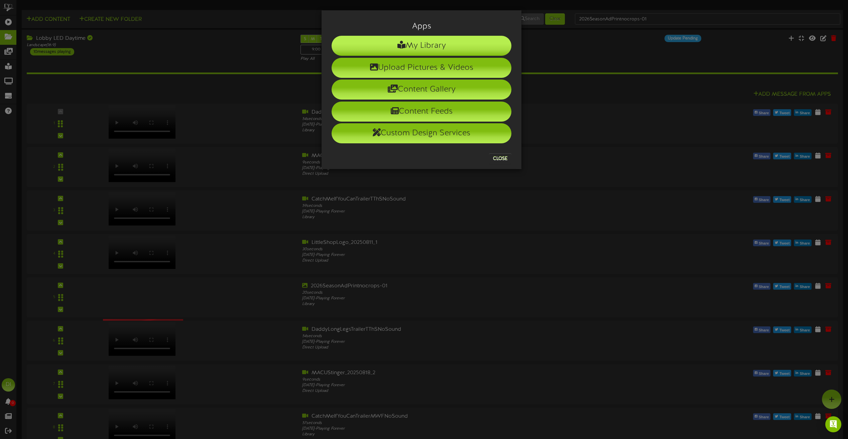
click at [424, 47] on li "My Library" at bounding box center [422, 46] width 180 height 20
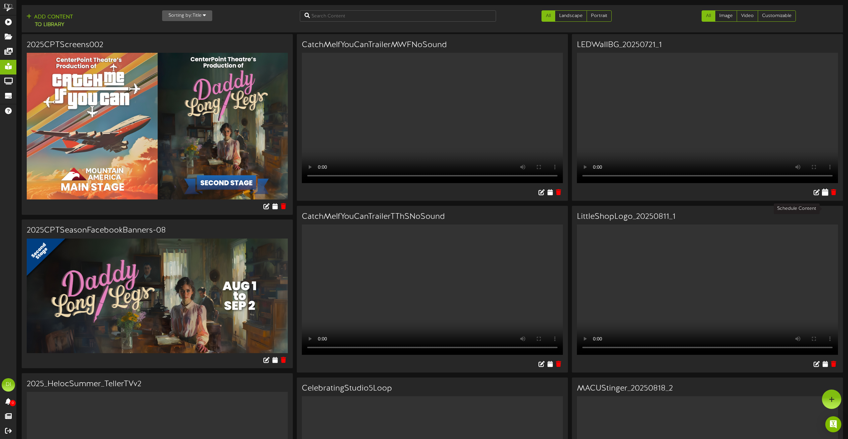
click at [824, 196] on icon at bounding box center [825, 192] width 6 height 7
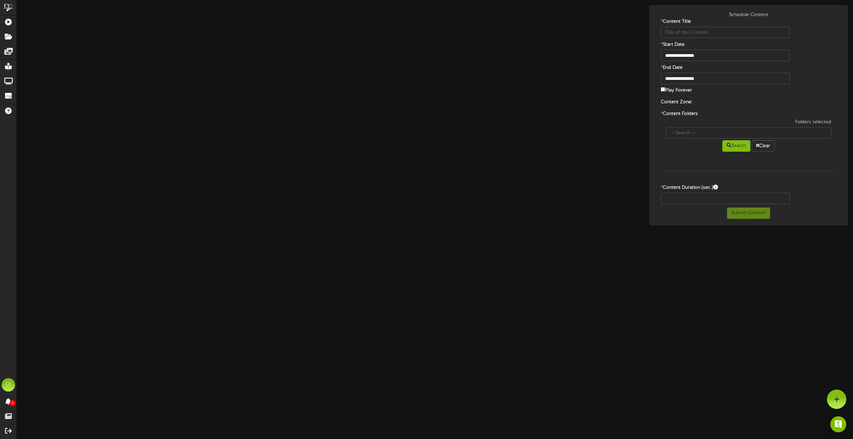
type input "LEDWallBG_20250721_1"
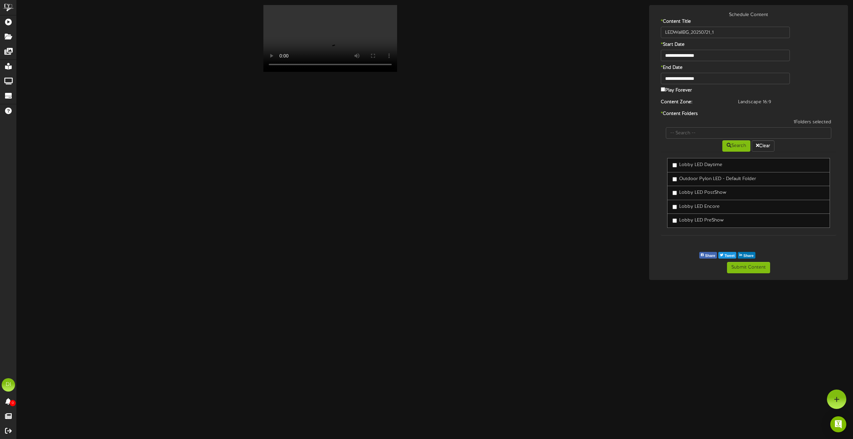
click at [664, 87] on label "Play Forever" at bounding box center [676, 90] width 31 height 8
click at [750, 266] on button "Submit Content" at bounding box center [748, 267] width 43 height 11
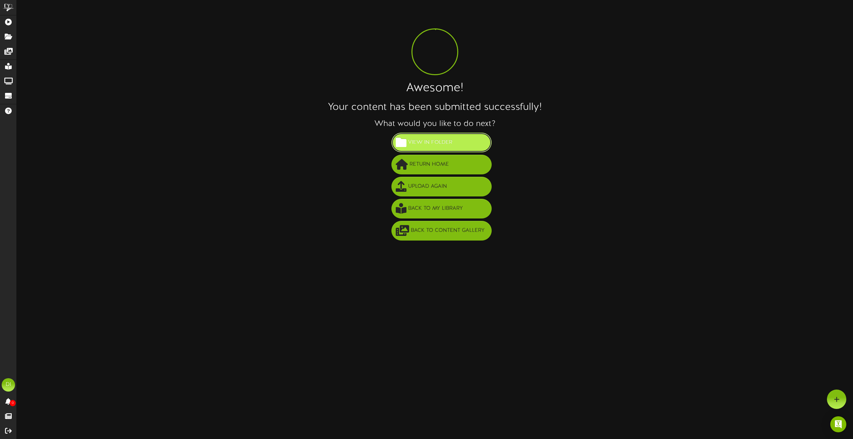
click at [430, 141] on span "View in Folder" at bounding box center [430, 142] width 47 height 11
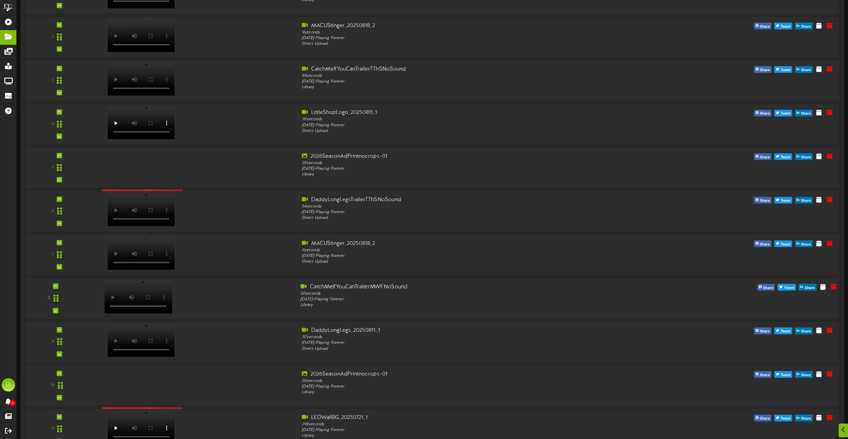
scroll to position [149, 0]
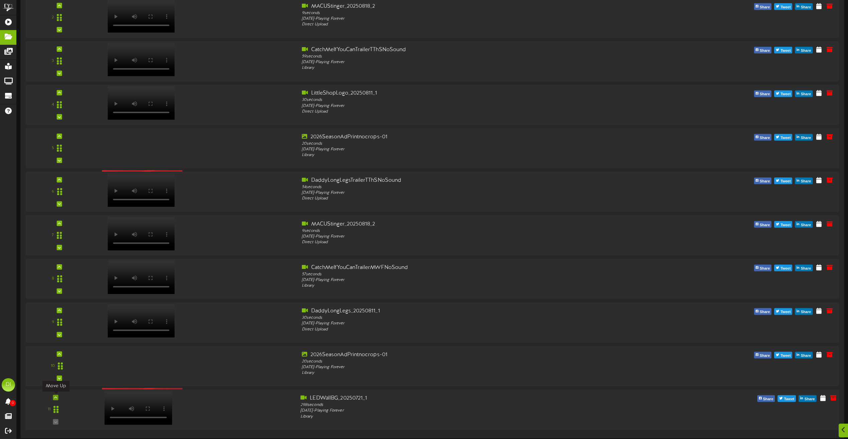
click at [57, 397] on icon at bounding box center [55, 397] width 3 height 3
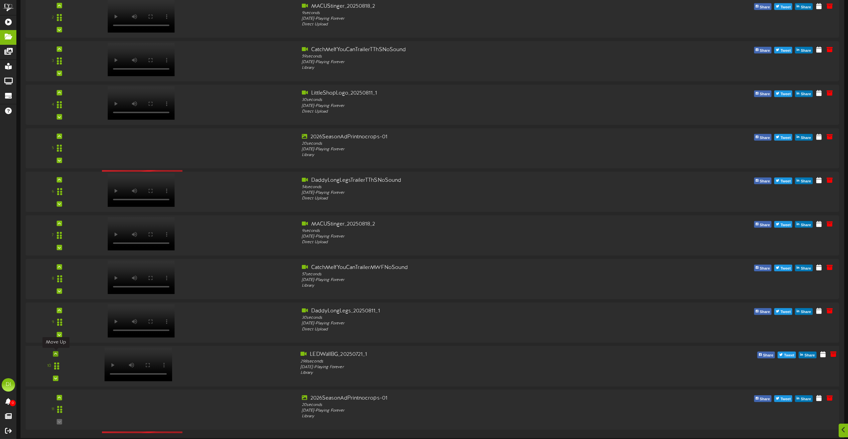
click at [57, 351] on div at bounding box center [55, 353] width 5 height 5
click at [57, 311] on icon at bounding box center [55, 310] width 3 height 3
click at [55, 265] on icon at bounding box center [55, 266] width 3 height 3
click at [59, 222] on div "7" at bounding box center [55, 235] width 58 height 30
click at [55, 221] on div at bounding box center [55, 223] width 5 height 5
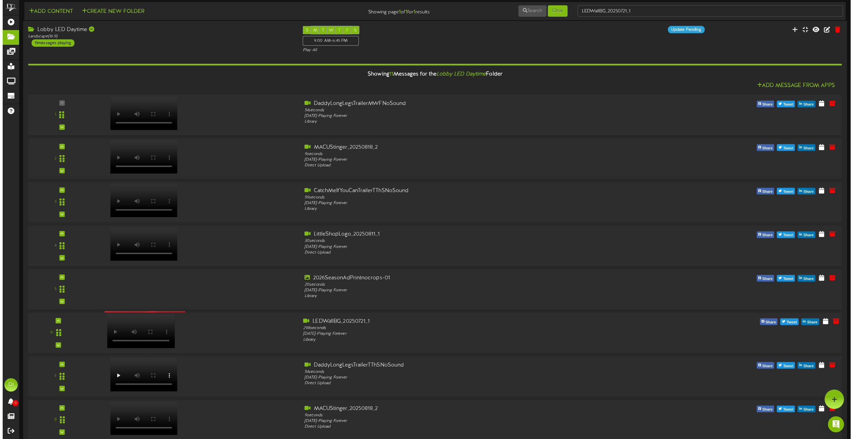
scroll to position [0, 0]
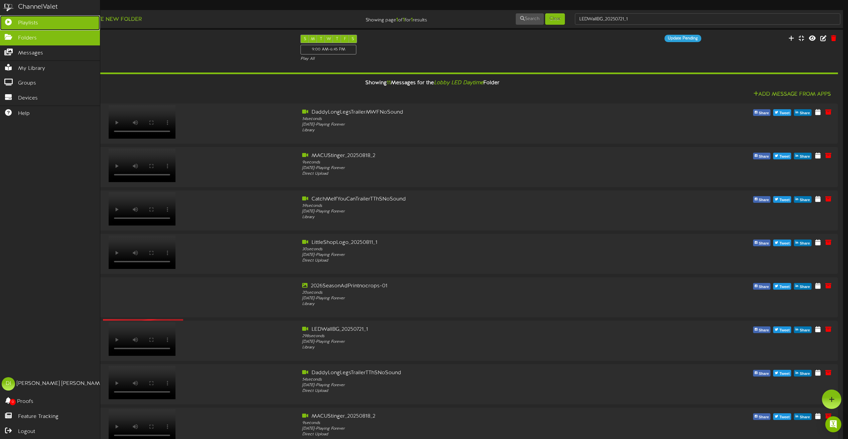
click at [22, 19] on span "Playlists" at bounding box center [28, 23] width 20 height 8
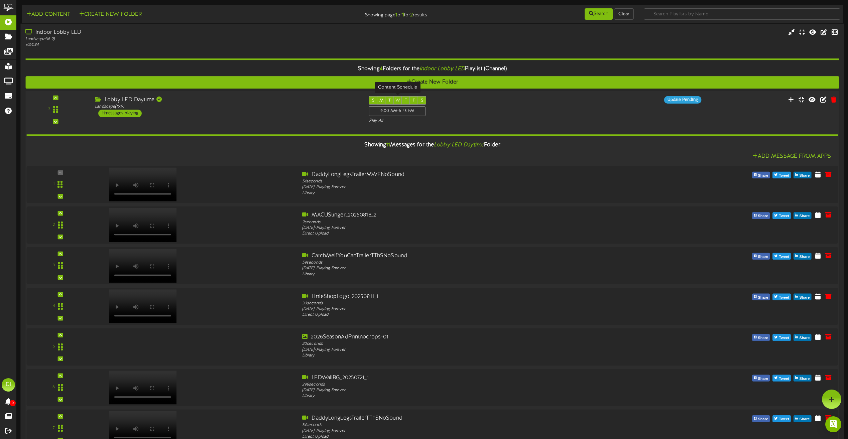
click at [401, 108] on div "9:00 AM - 6:45 PM" at bounding box center [397, 111] width 57 height 10
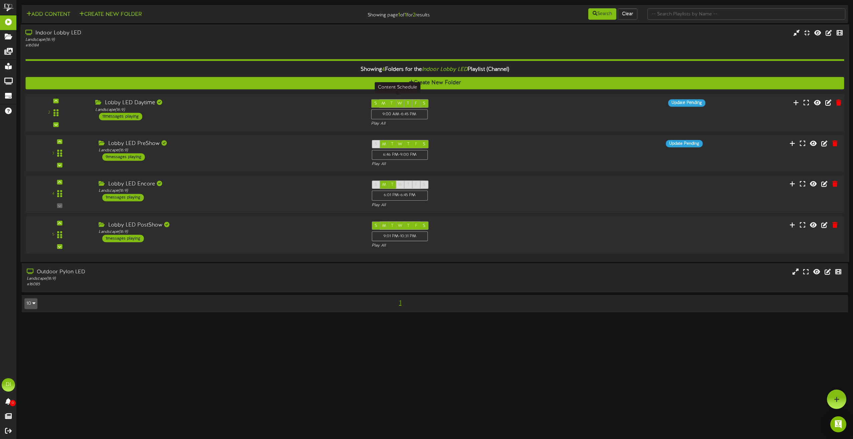
click at [401, 108] on div "S M T W T F S 9:00 AM - 6:45 PM" at bounding box center [399, 110] width 57 height 22
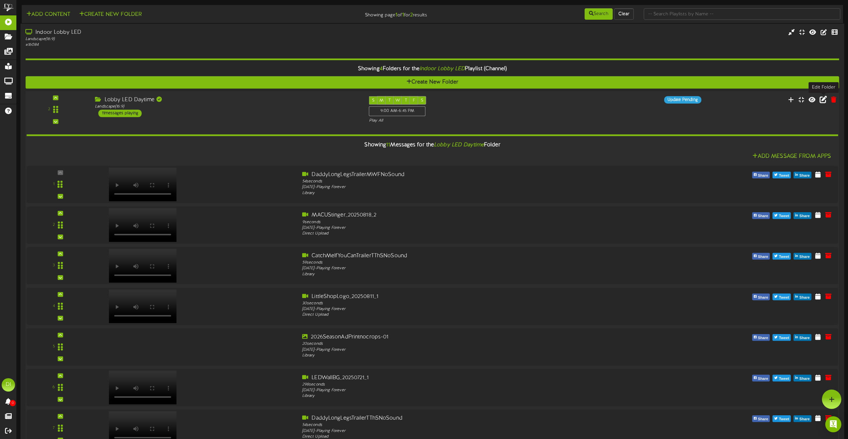
click at [823, 100] on icon at bounding box center [823, 99] width 7 height 7
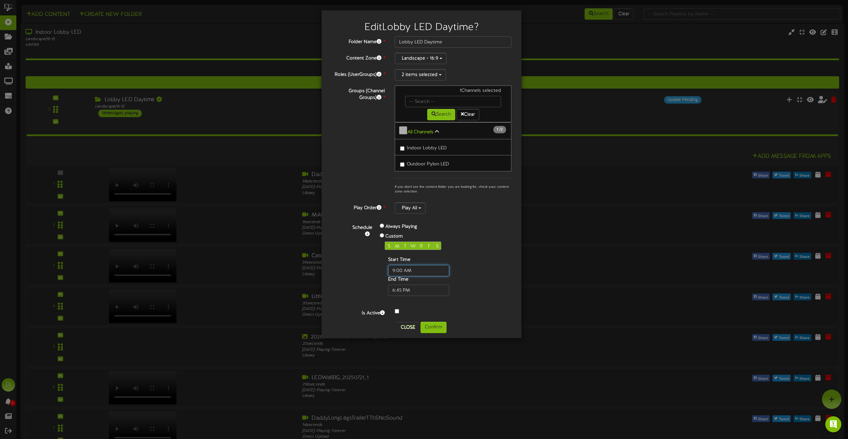
click at [395, 267] on input "text" at bounding box center [418, 270] width 61 height 11
type input "08:30 AM"
click at [392, 288] on input "text" at bounding box center [418, 290] width 61 height 11
type input "07:00 PM"
click at [438, 326] on button "Confirm" at bounding box center [434, 327] width 26 height 11
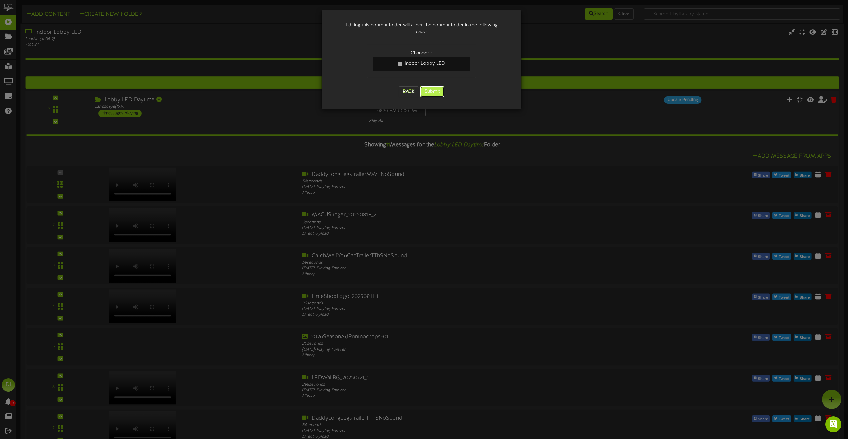
click at [432, 87] on button "Submit" at bounding box center [432, 91] width 24 height 11
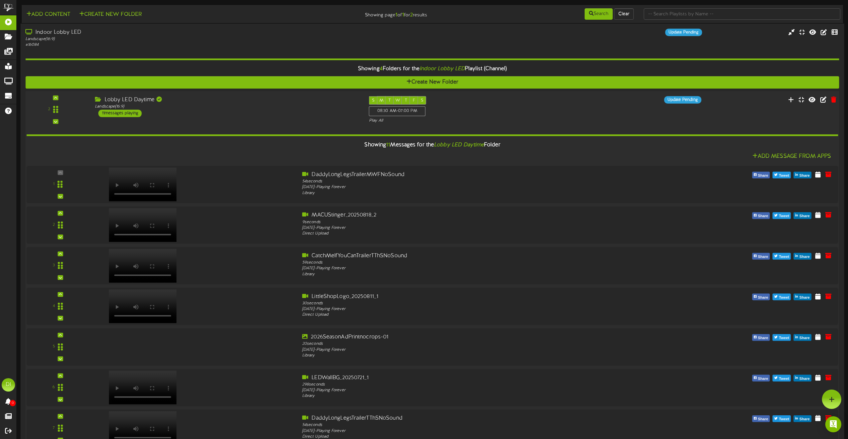
click at [256, 111] on div "Lobby LED Daytime Landscape ( 16:9 ) 11 messages playing" at bounding box center [227, 106] width 274 height 21
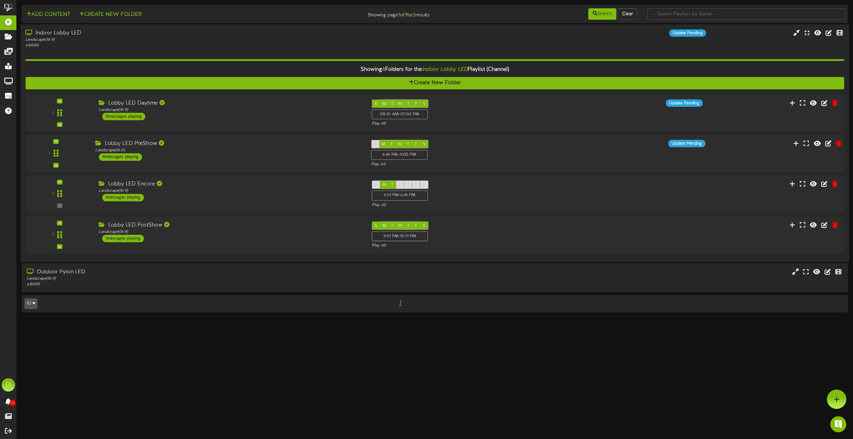
click at [256, 156] on div "Lobby LED PreShow Landscape ( 16:9 ) 9 messages playing" at bounding box center [228, 150] width 276 height 21
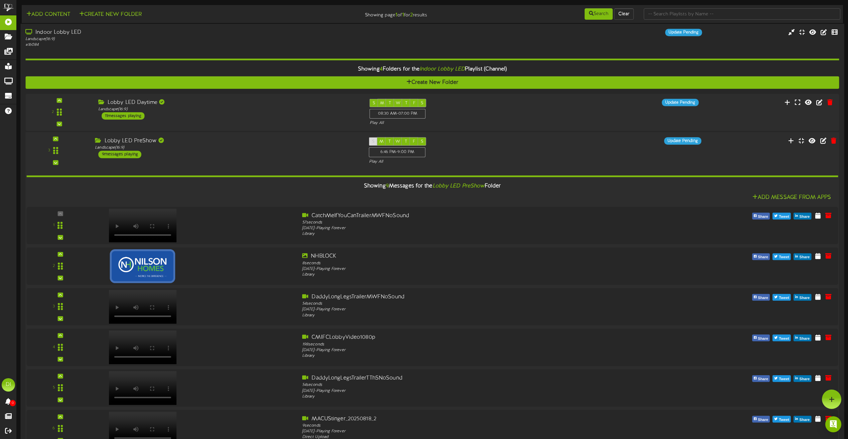
click at [295, 151] on div "Lobby LED PreShow Landscape ( 16:9 ) 9 messages playing" at bounding box center [227, 147] width 274 height 21
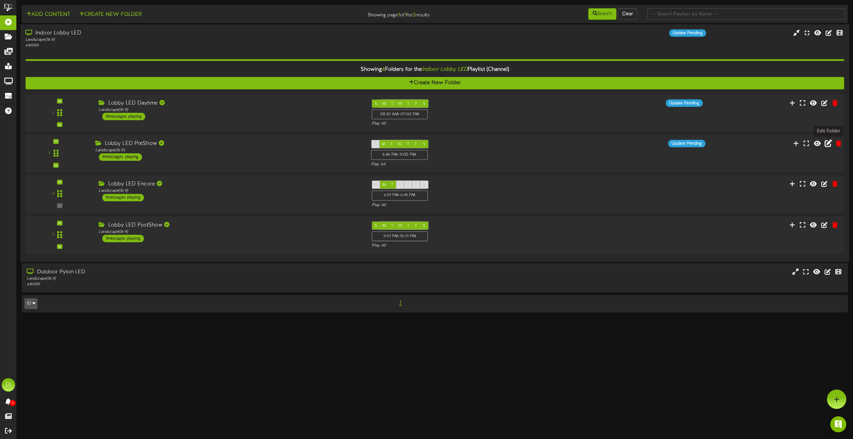
click at [827, 144] on icon at bounding box center [828, 142] width 7 height 7
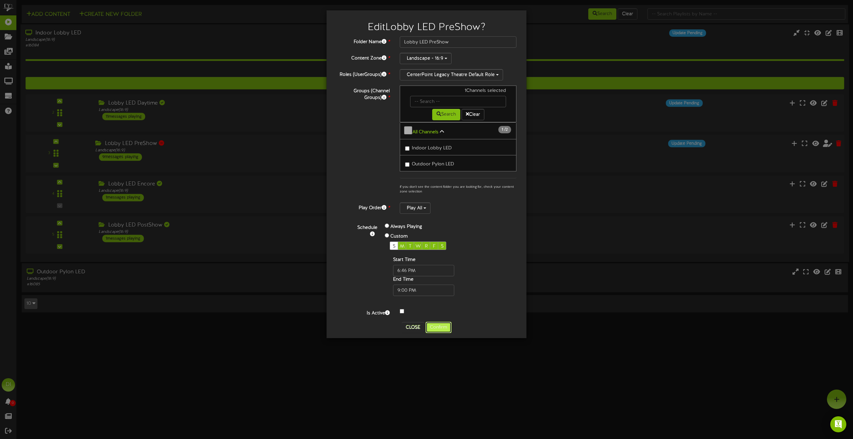
click at [441, 326] on button "Confirm" at bounding box center [439, 327] width 26 height 11
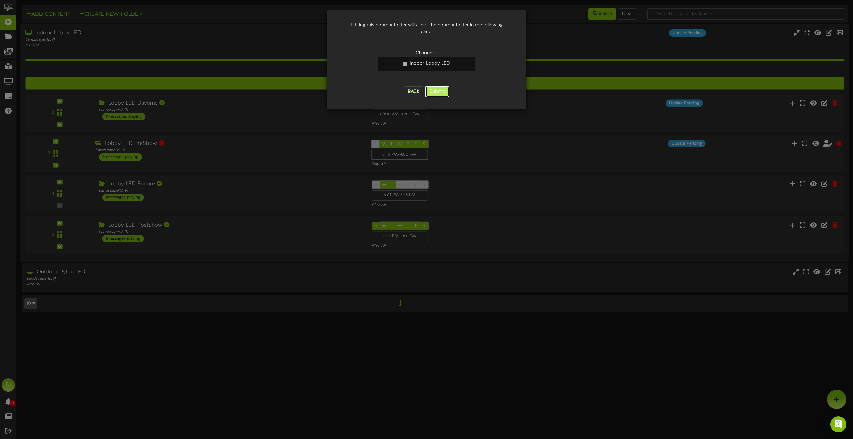
click at [444, 86] on button "Submit" at bounding box center [437, 91] width 24 height 11
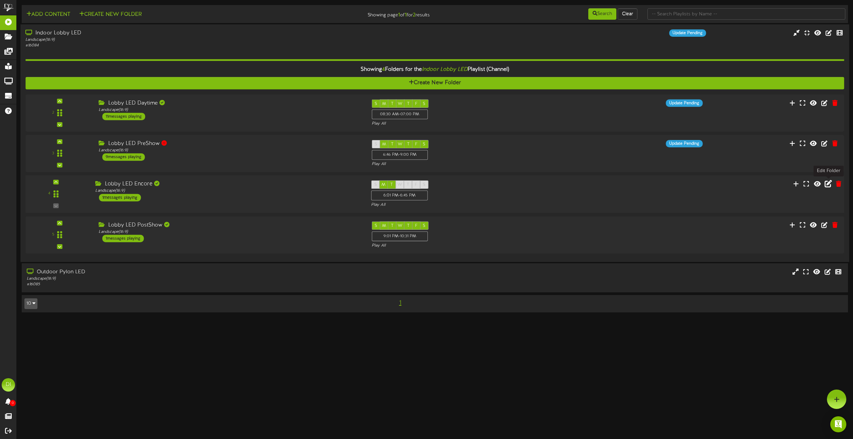
click at [827, 183] on icon at bounding box center [828, 183] width 7 height 7
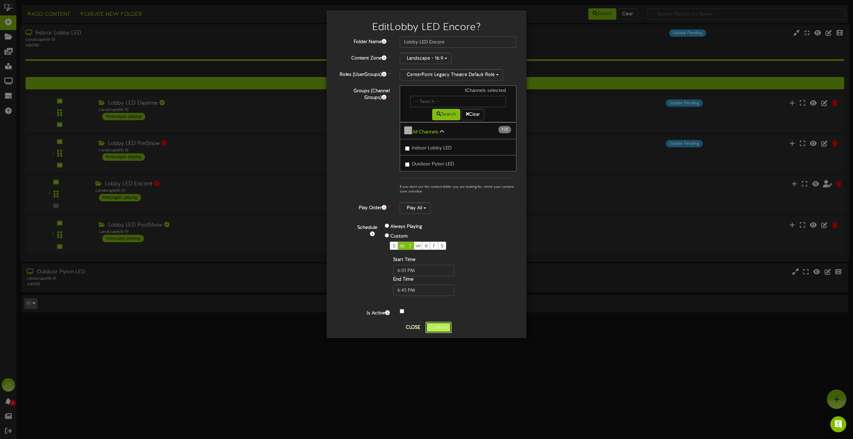
click at [446, 324] on button "Confirm" at bounding box center [439, 327] width 26 height 11
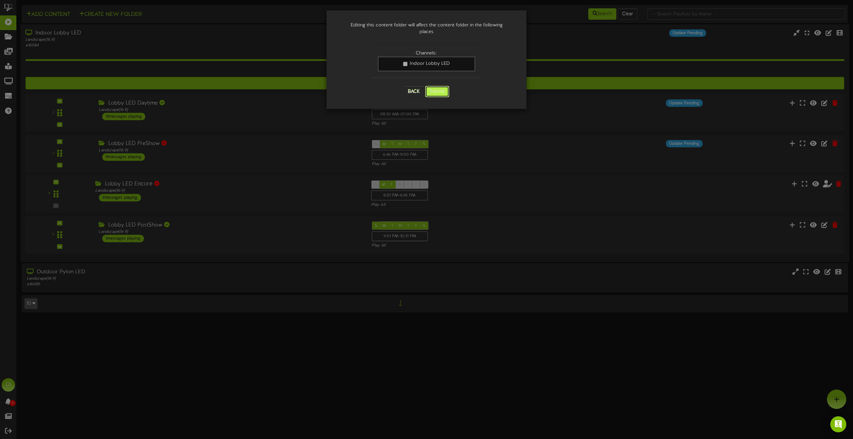
click at [447, 86] on button "Submit" at bounding box center [437, 91] width 24 height 11
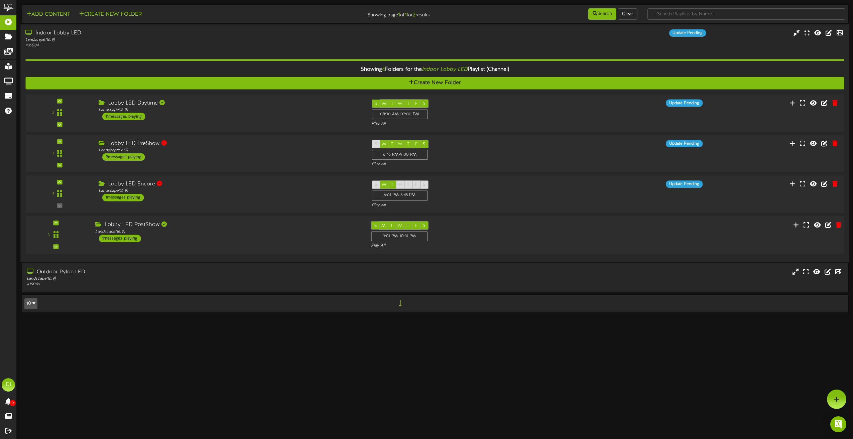
click at [672, 230] on div "5 ( 16:9" at bounding box center [434, 234] width 827 height 27
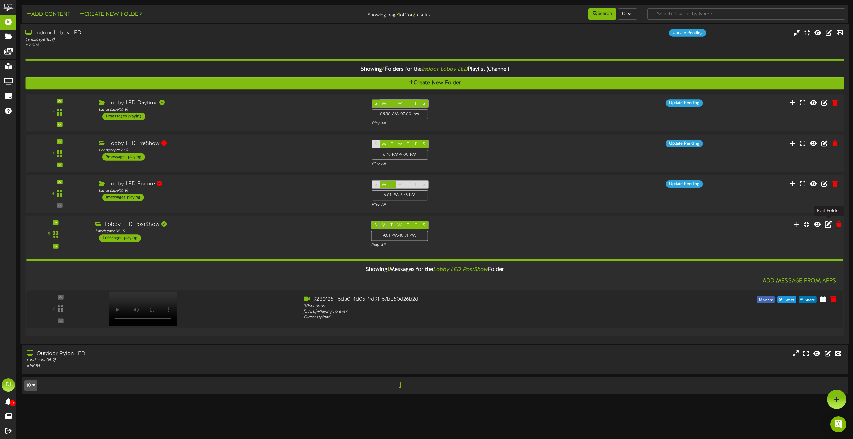
click at [827, 224] on icon at bounding box center [828, 223] width 7 height 7
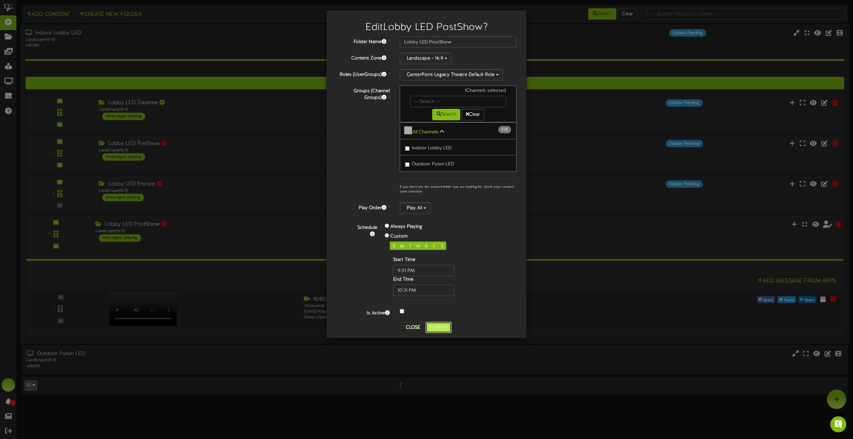
click at [437, 325] on button "Confirm" at bounding box center [439, 327] width 26 height 11
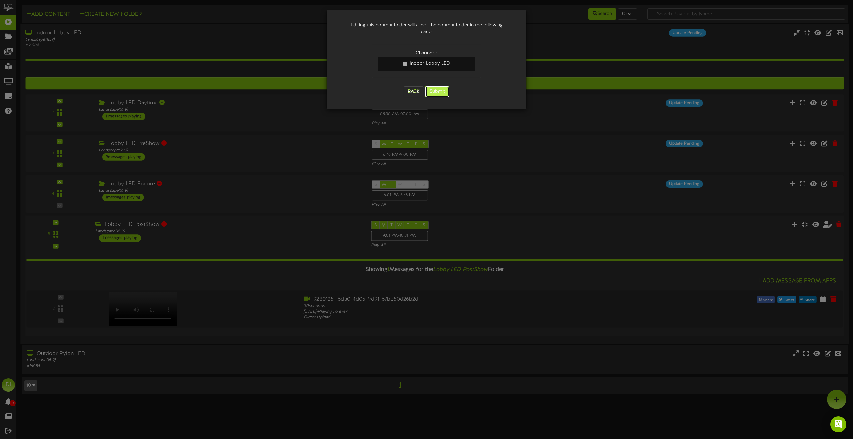
click at [440, 86] on button "Submit" at bounding box center [437, 91] width 24 height 11
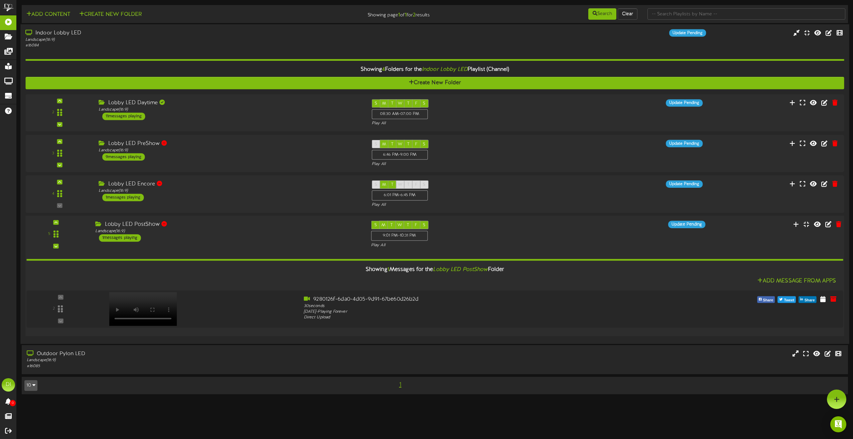
click at [271, 276] on div "Showing 1 Messages for the Lobby LED PostShow Folder" at bounding box center [434, 269] width 827 height 14
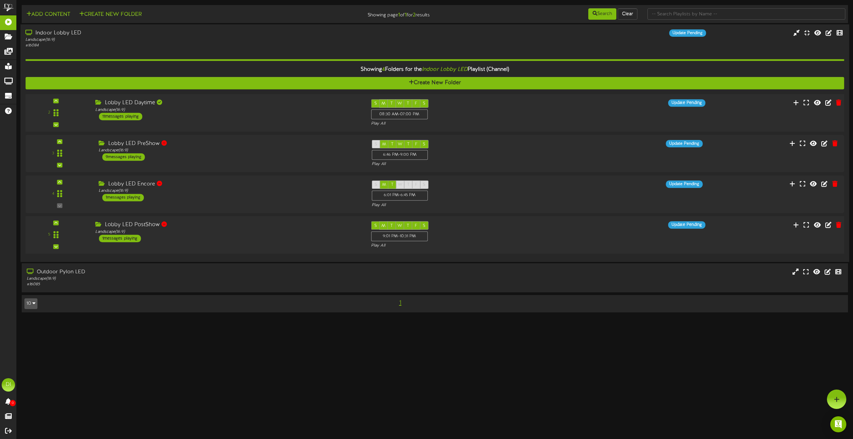
click at [295, 119] on div "Lobby LED Daytime Landscape ( 16:9 ) 11 messages playing" at bounding box center [228, 109] width 276 height 21
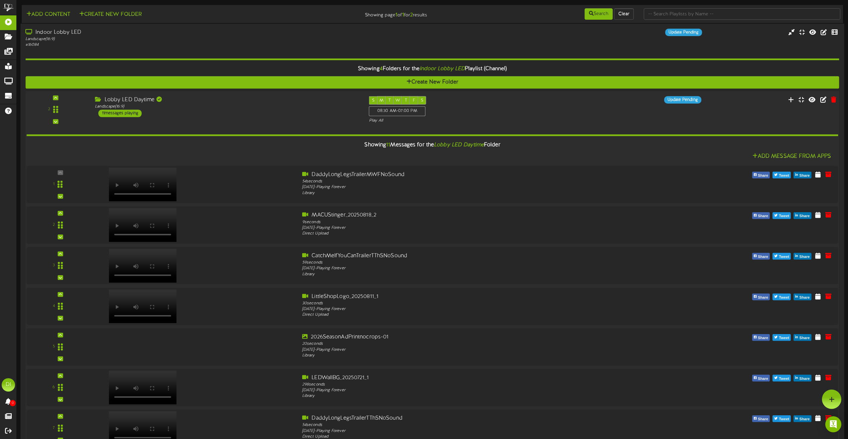
click at [295, 119] on div "2 ( 16:9" at bounding box center [432, 109] width 822 height 27
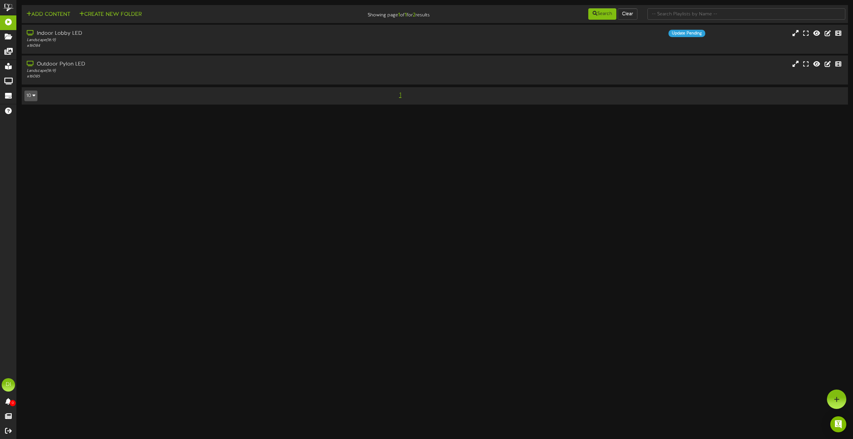
click at [267, 111] on html "ChannelValet Playlists Folders Messages My Library Groups Devices Help DI Danny…" at bounding box center [426, 55] width 853 height 111
